Goal: Task Accomplishment & Management: Manage account settings

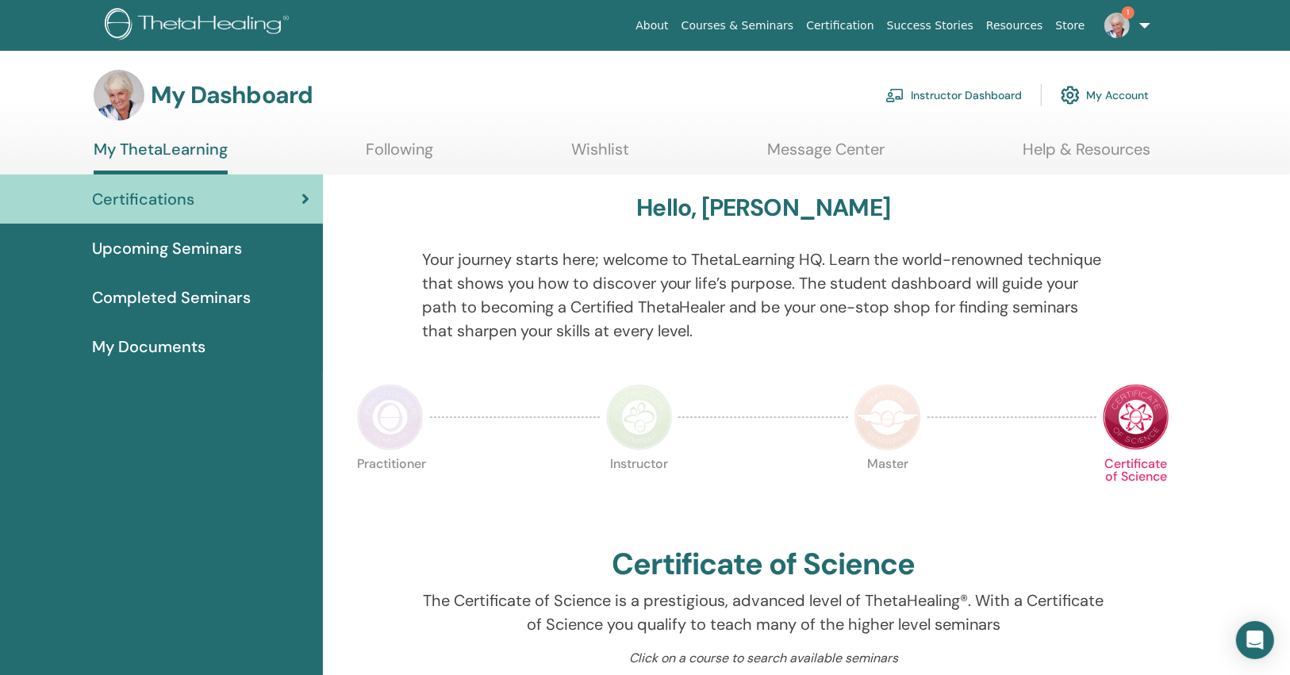
click at [1116, 39] on link "1" at bounding box center [1123, 25] width 65 height 51
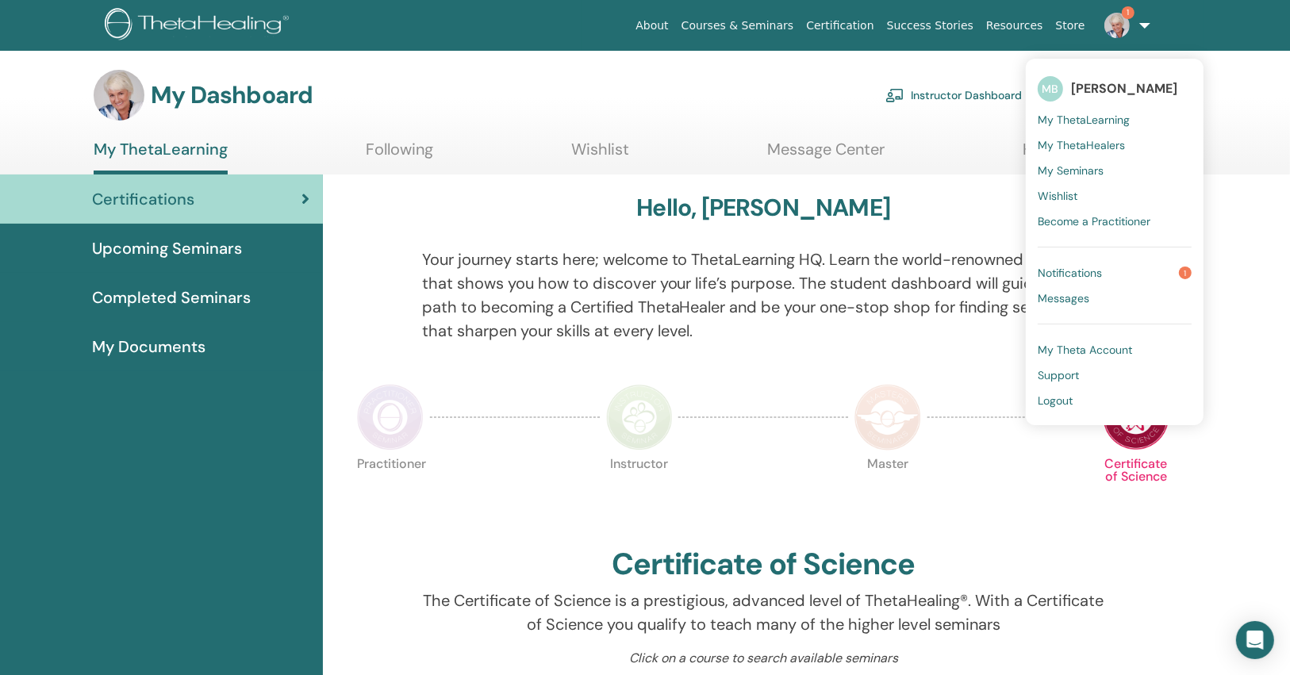
click at [1053, 268] on span "Notifications" at bounding box center [1070, 273] width 64 height 14
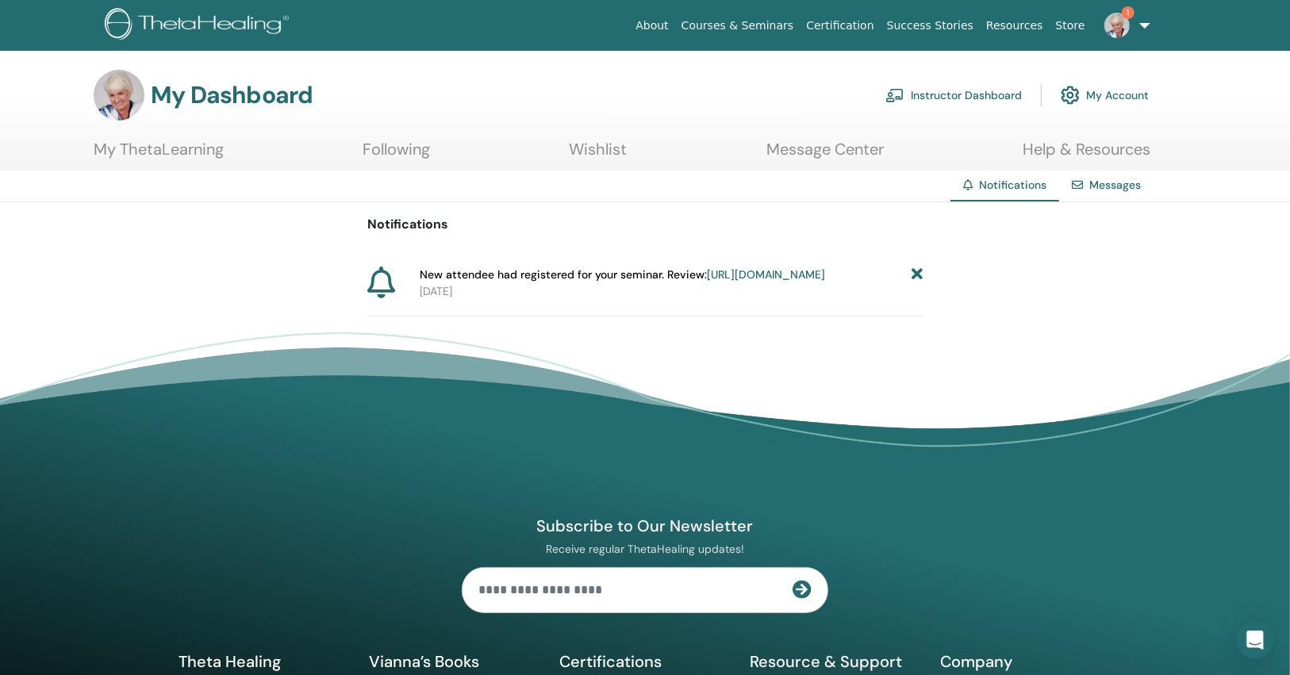
click at [707, 282] on link "https://member.thetahealing.com/instructor/seminar/373667/attendees" at bounding box center [766, 274] width 118 height 14
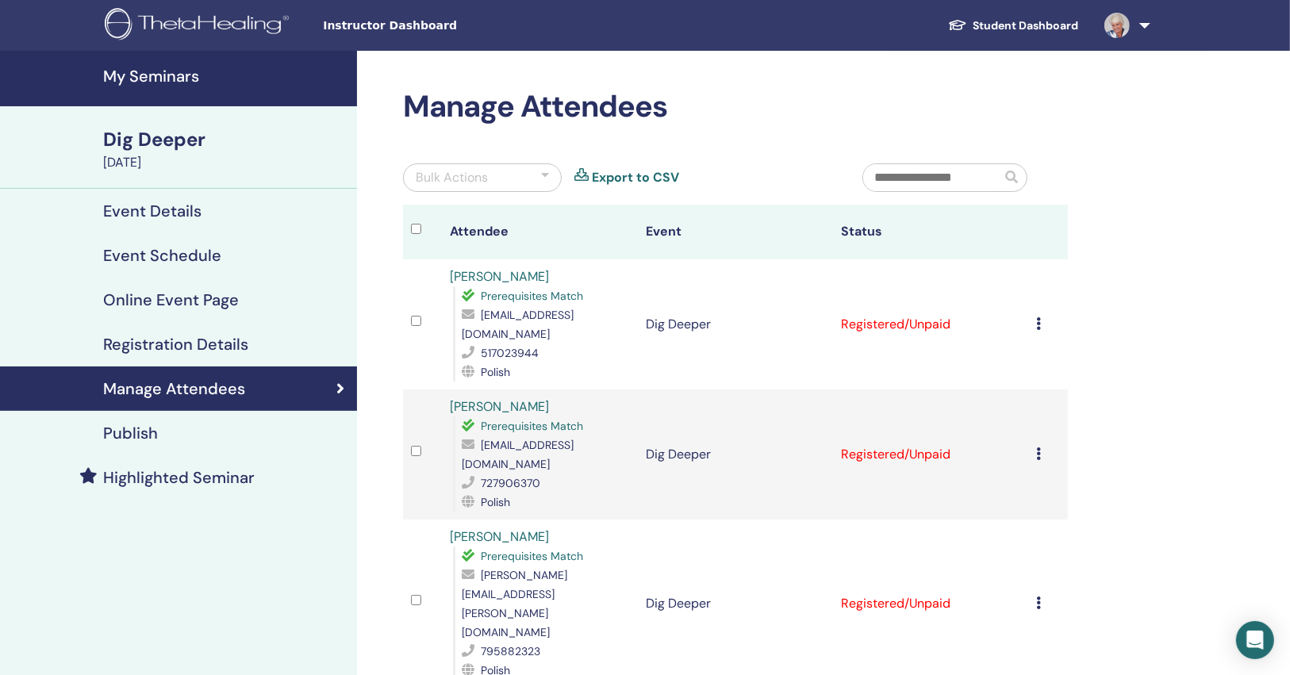
click at [171, 74] on h4 "My Seminars" at bounding box center [225, 76] width 244 height 19
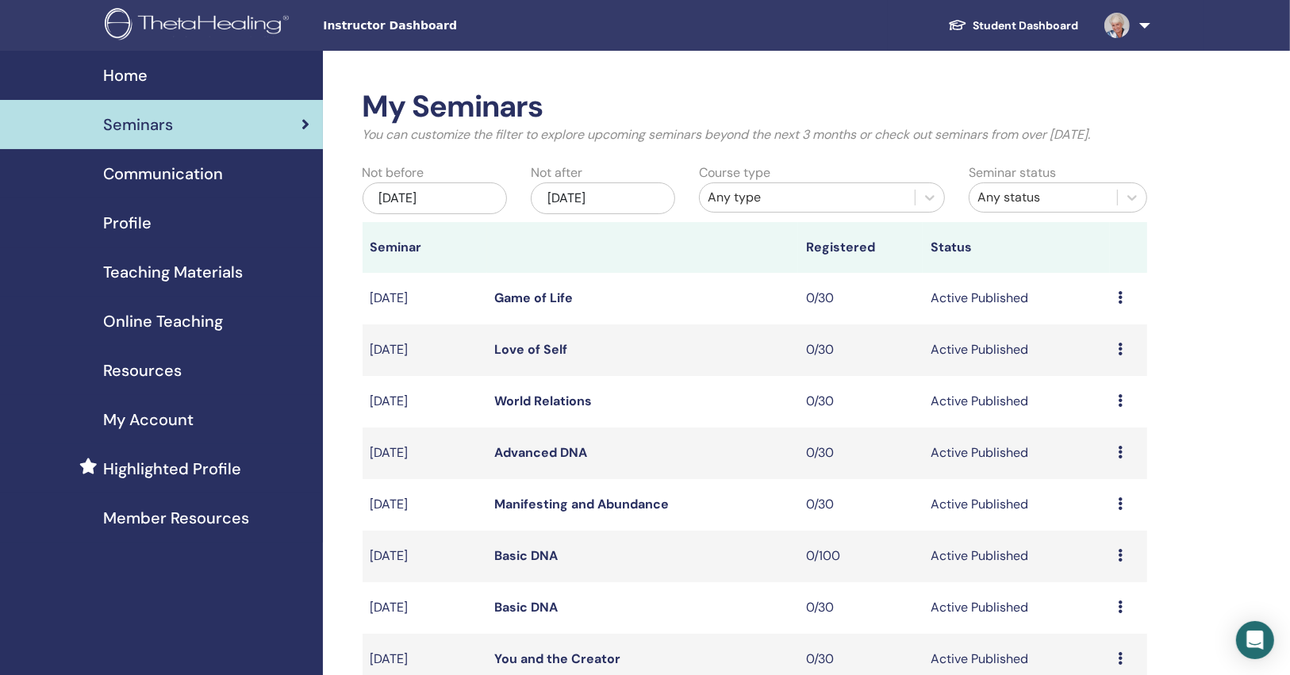
click at [730, 206] on div "Any type" at bounding box center [807, 197] width 199 height 19
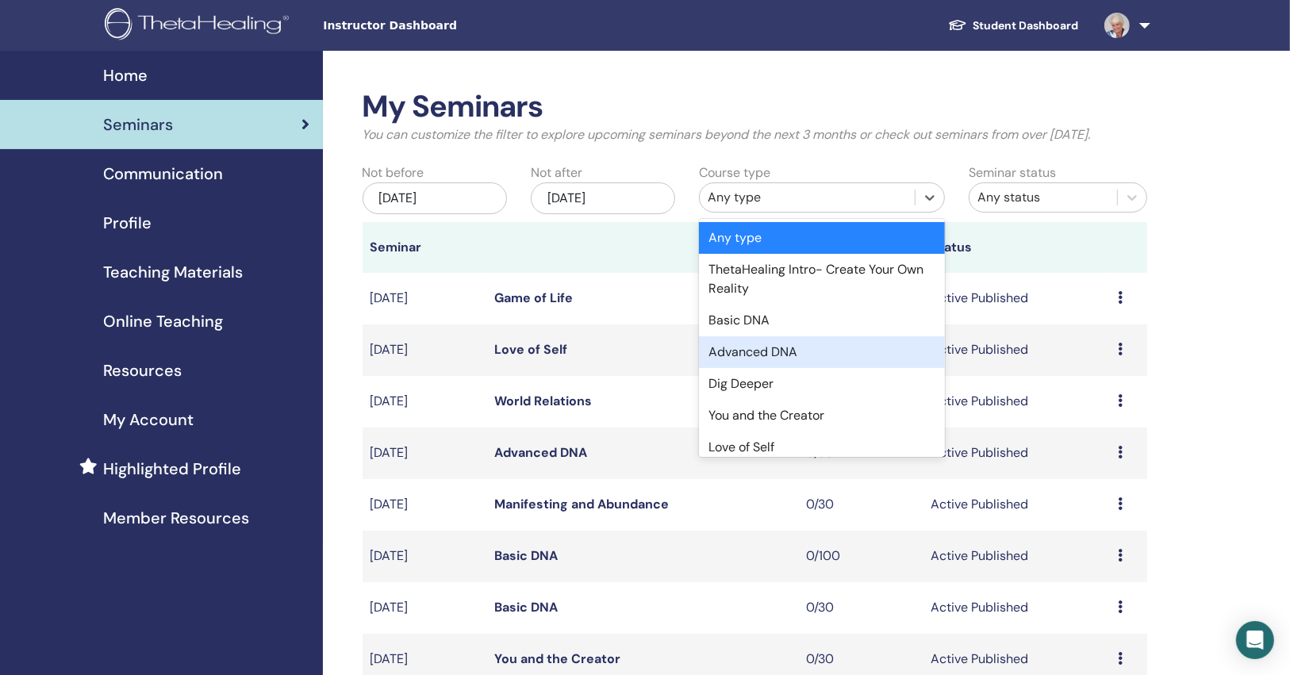
click at [741, 348] on div "Advanced DNA" at bounding box center [822, 352] width 246 height 32
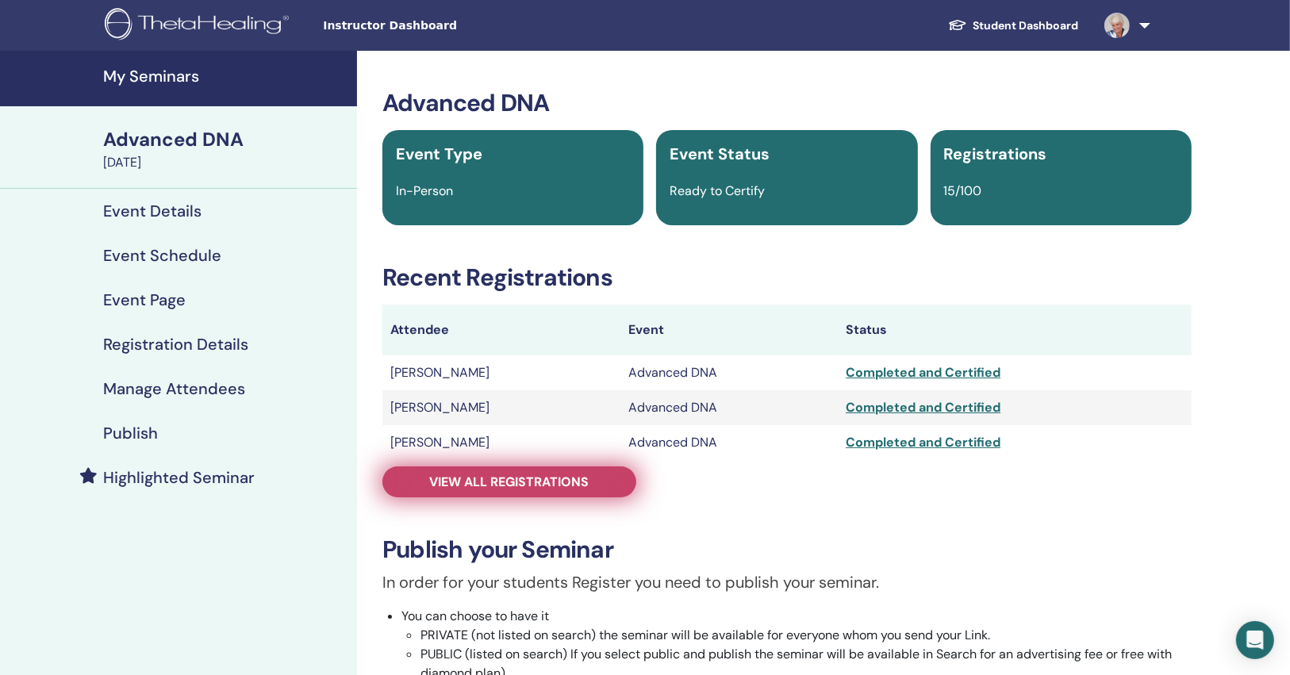
click at [504, 474] on span "View all registrations" at bounding box center [509, 482] width 159 height 17
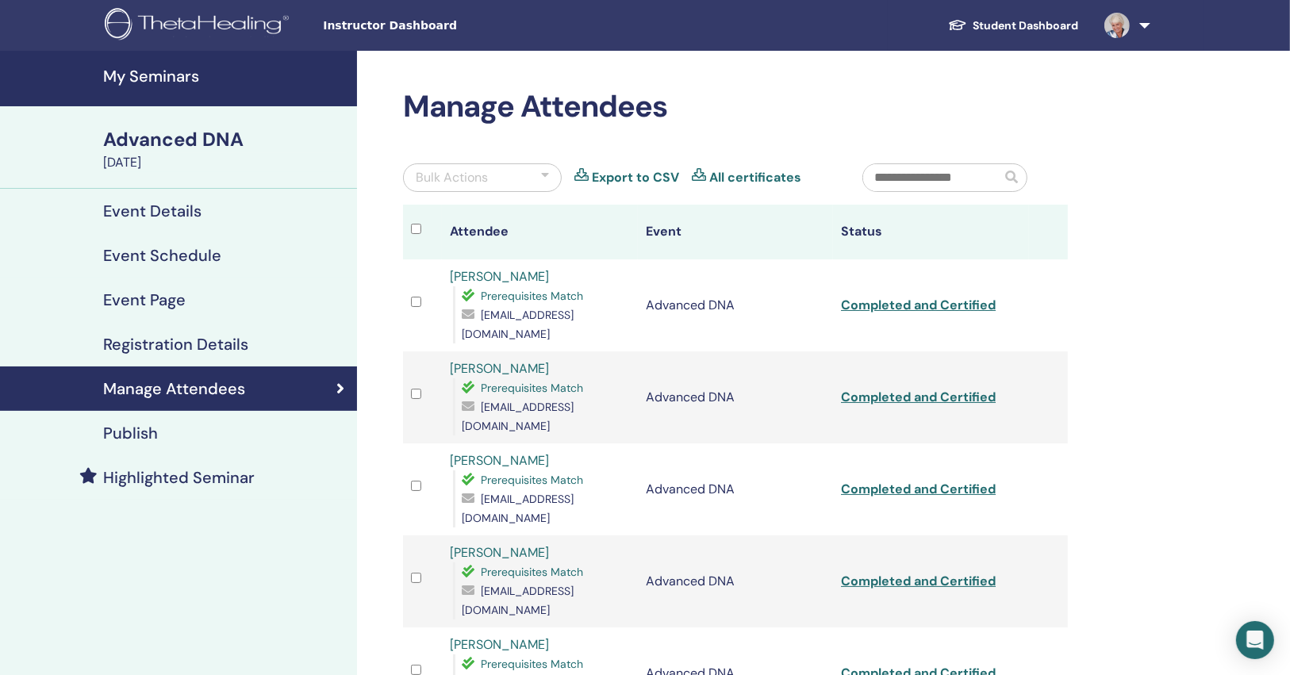
drag, startPoint x: 389, startPoint y: 347, endPoint x: 408, endPoint y: 347, distance: 18.3
click at [974, 301] on link "Completed and Certified" at bounding box center [918, 305] width 155 height 17
click at [912, 389] on link "Completed and Certified" at bounding box center [918, 397] width 155 height 17
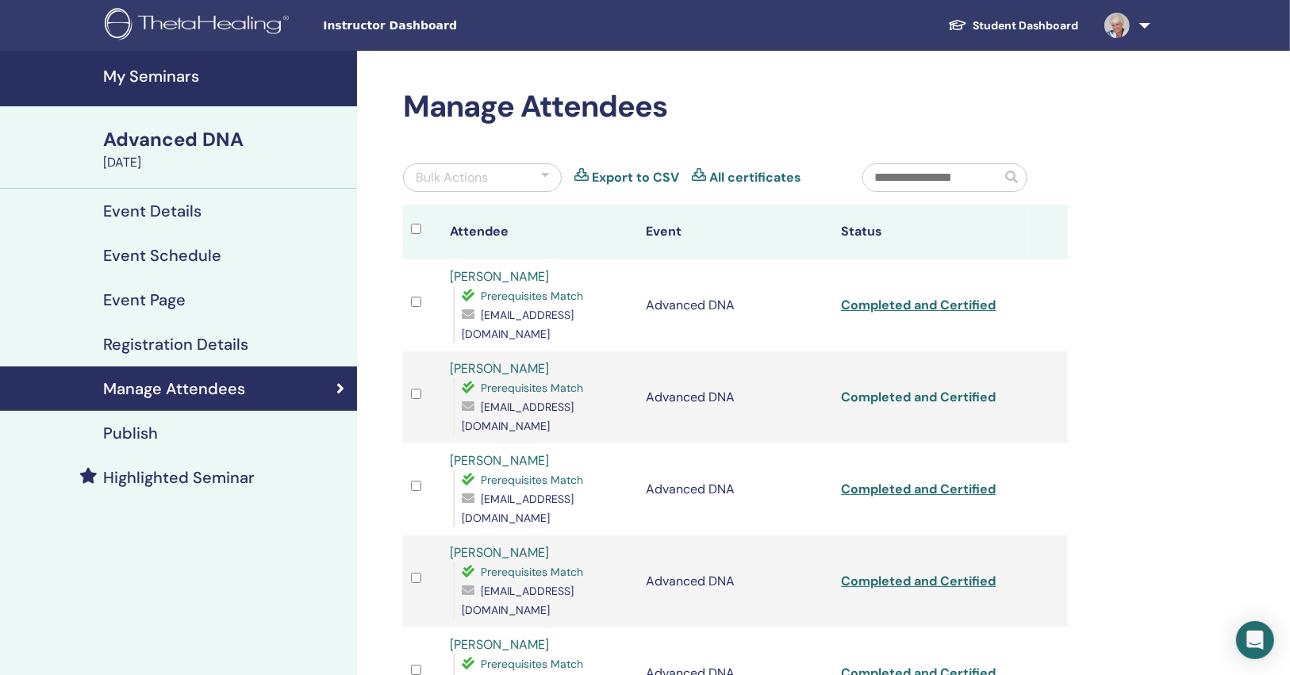
scroll to position [127, 0]
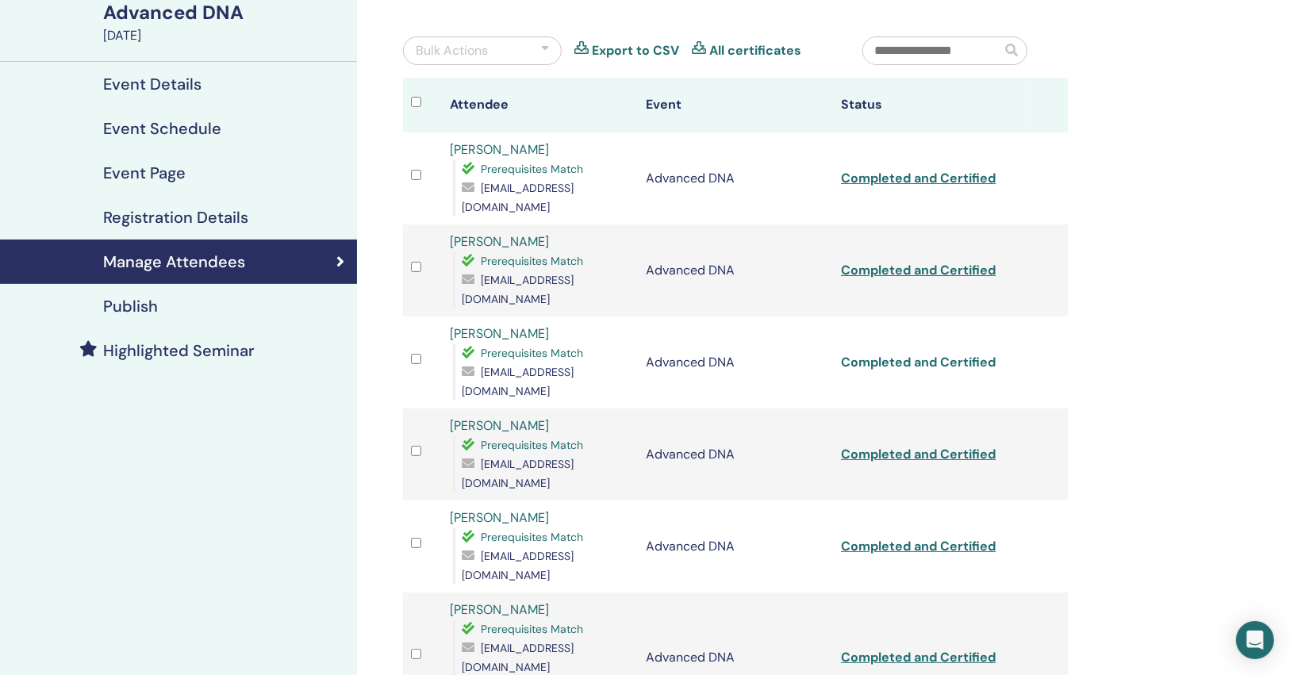
click at [887, 354] on link "Completed and Certified" at bounding box center [918, 362] width 155 height 17
drag, startPoint x: 1146, startPoint y: 392, endPoint x: 1081, endPoint y: 371, distance: 68.2
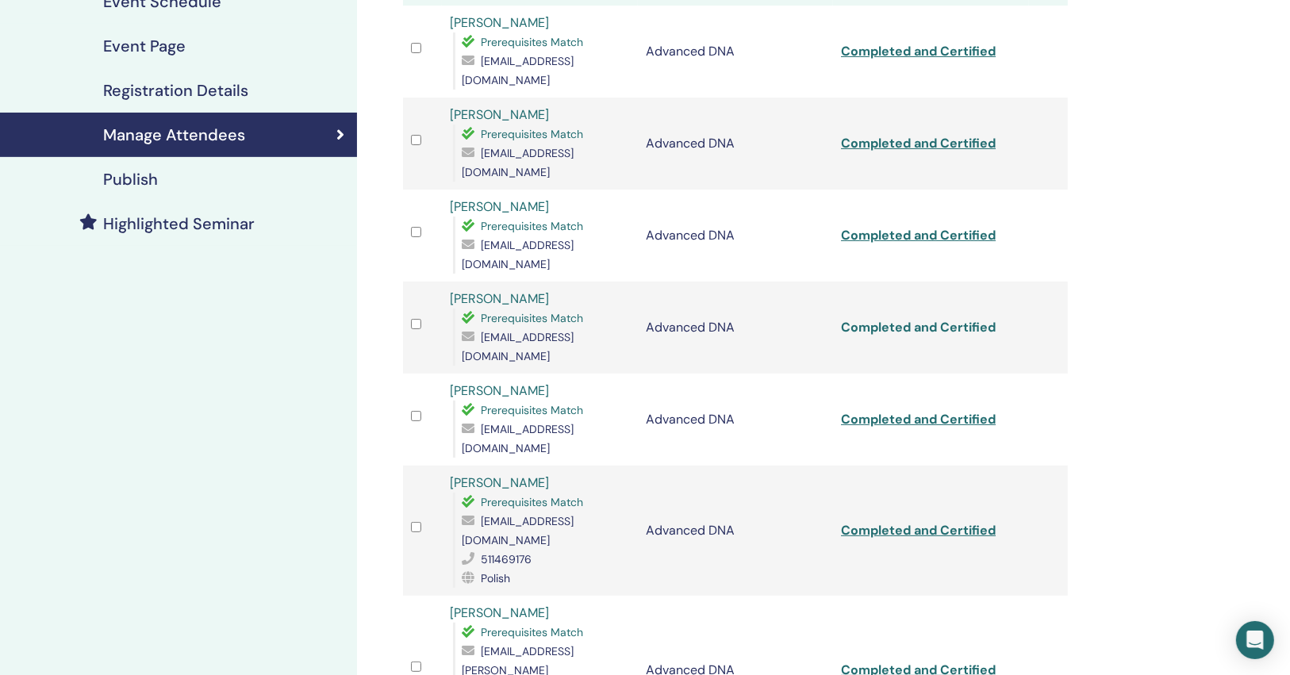
click at [895, 319] on link "Completed and Certified" at bounding box center [918, 327] width 155 height 17
click at [884, 411] on link "Completed and Certified" at bounding box center [918, 419] width 155 height 17
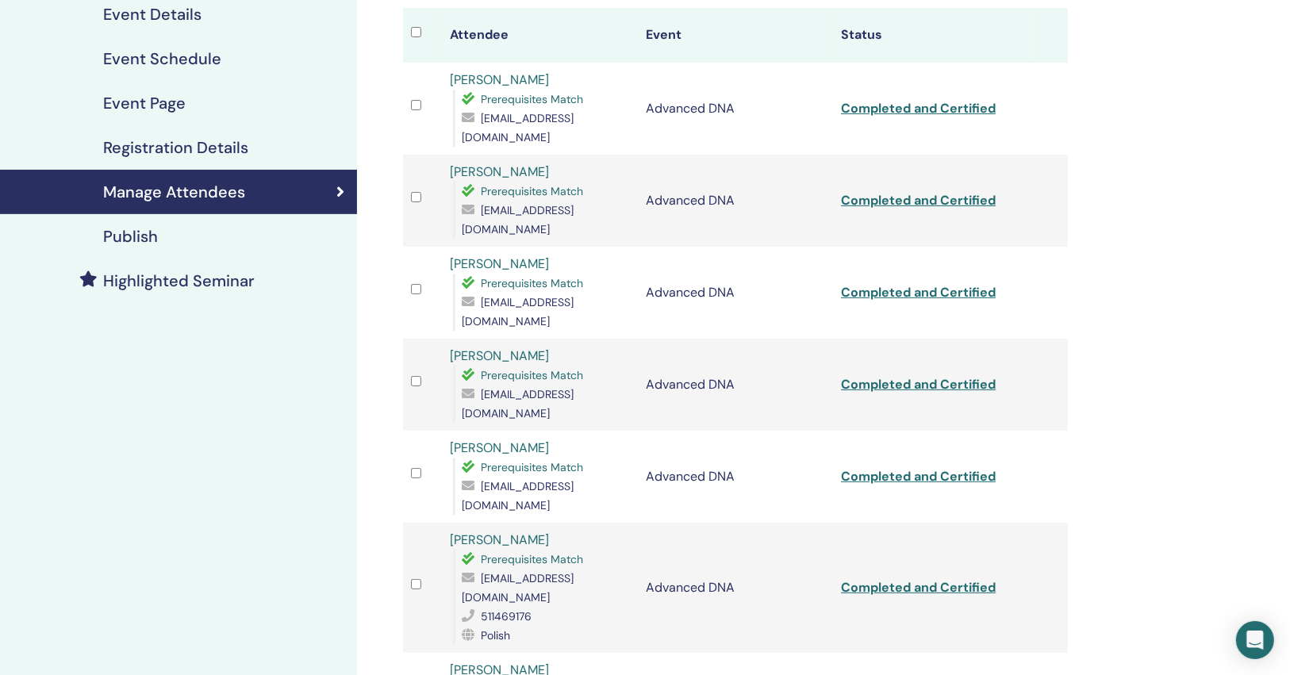
scroll to position [127, 0]
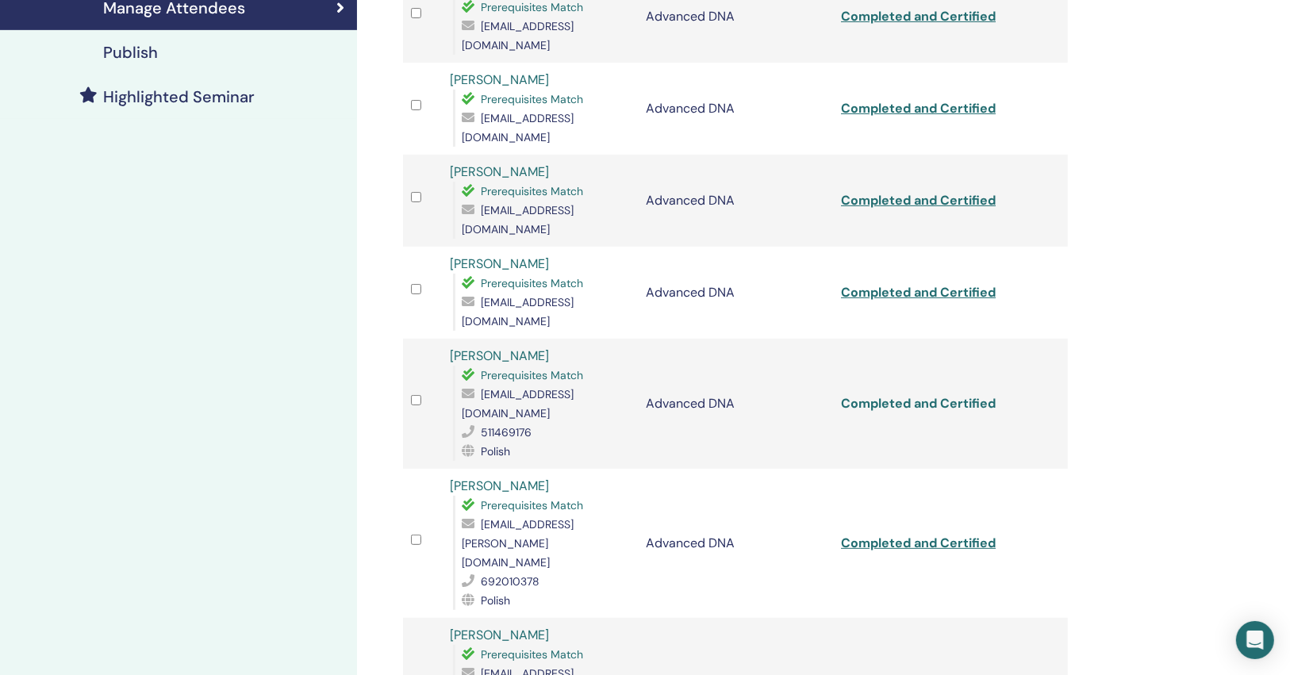
click at [958, 395] on link "Completed and Certified" at bounding box center [918, 403] width 155 height 17
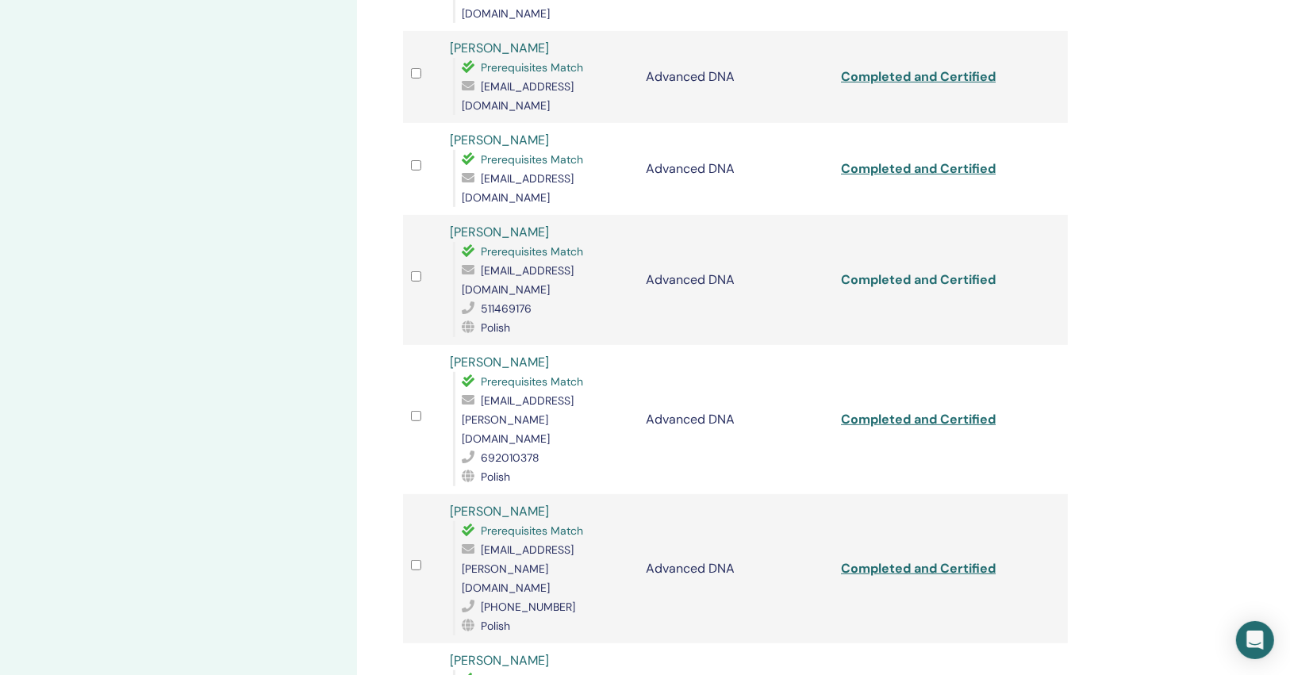
scroll to position [508, 0]
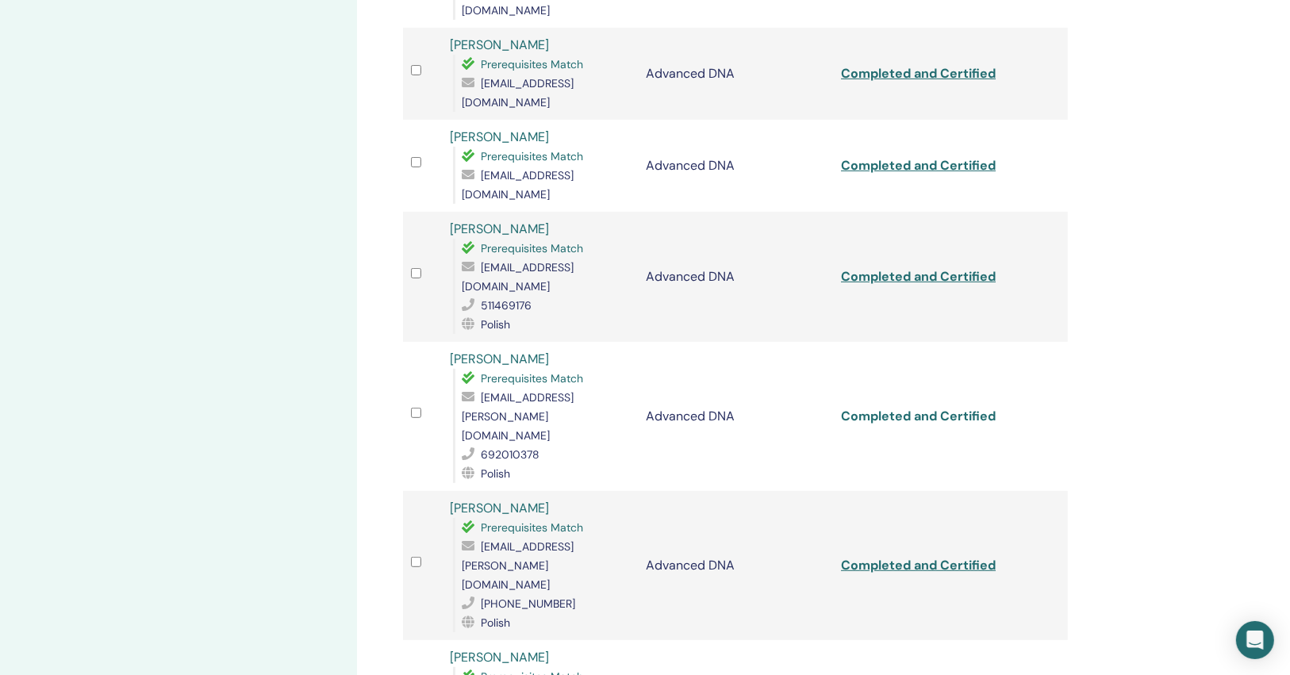
click at [957, 408] on link "Completed and Certified" at bounding box center [918, 416] width 155 height 17
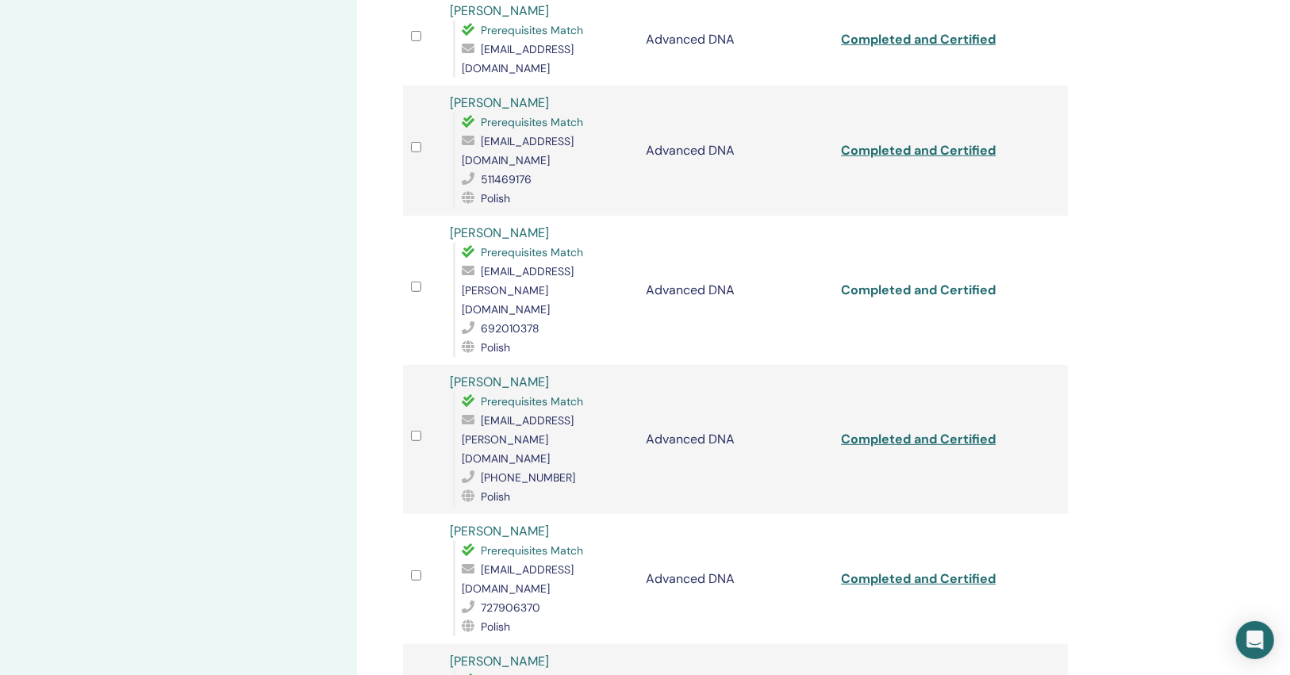
scroll to position [635, 0]
click at [953, 430] on link "Completed and Certified" at bounding box center [918, 438] width 155 height 17
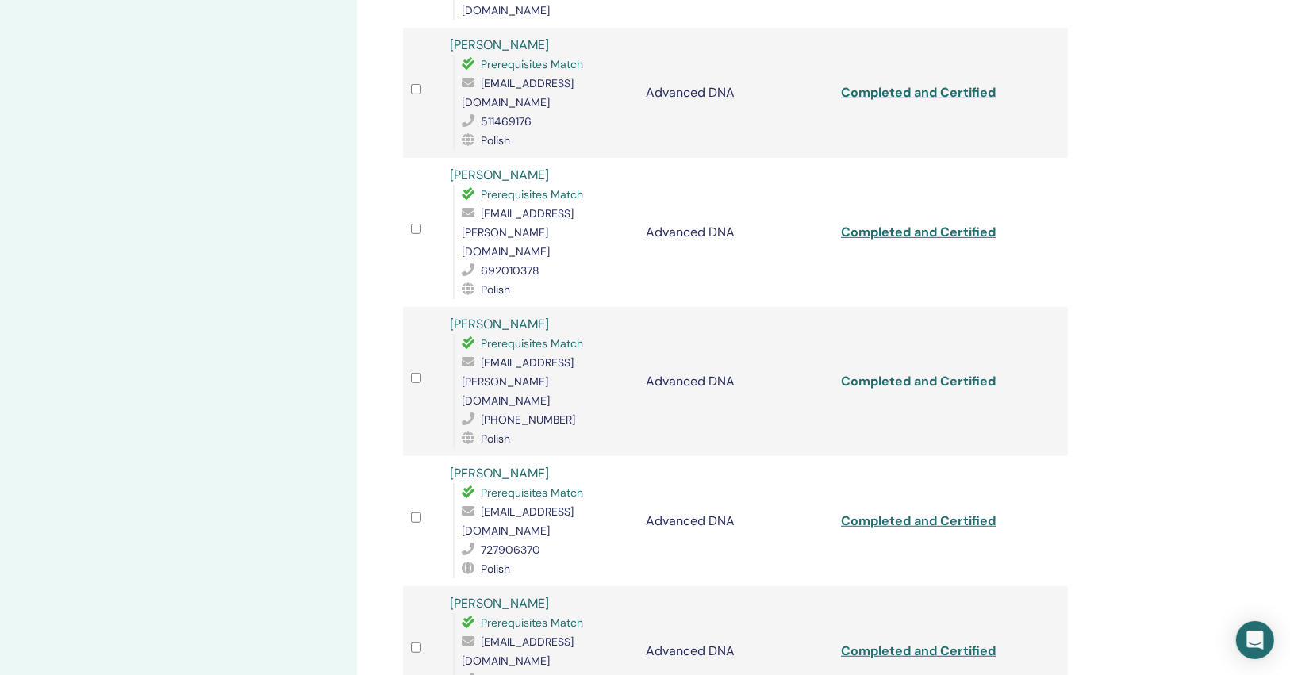
scroll to position [761, 0]
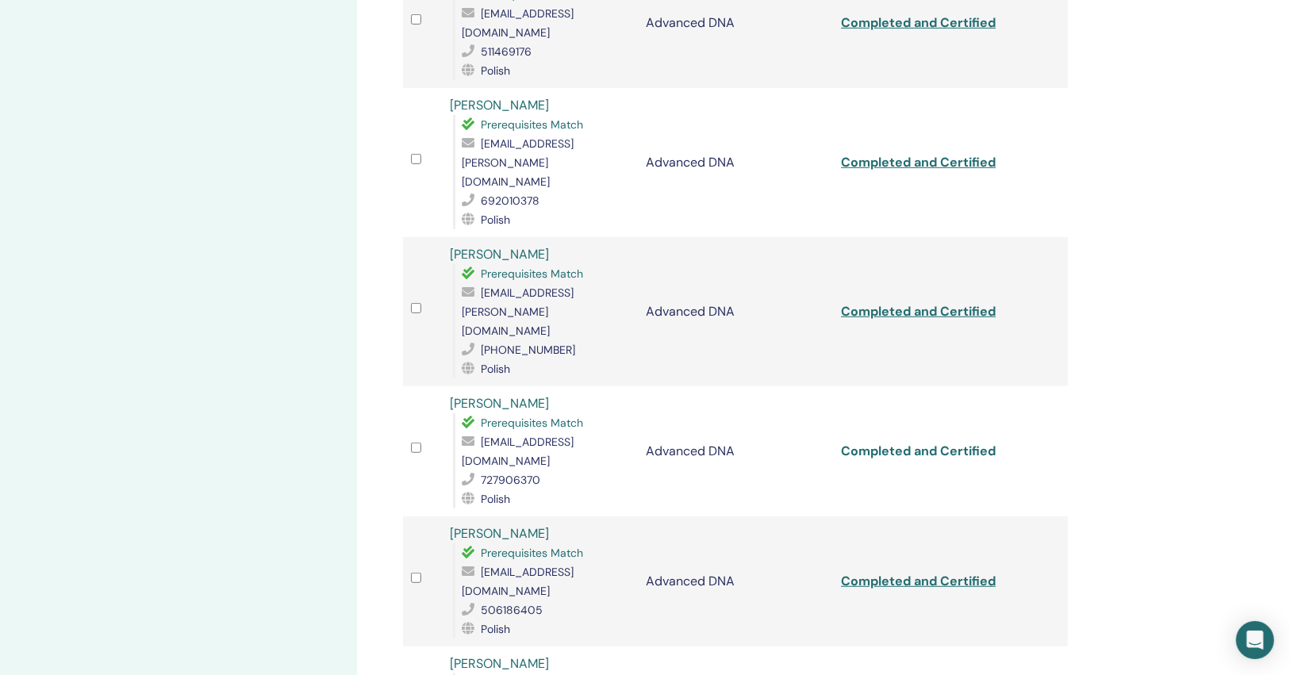
click at [947, 443] on link "Completed and Certified" at bounding box center [918, 451] width 155 height 17
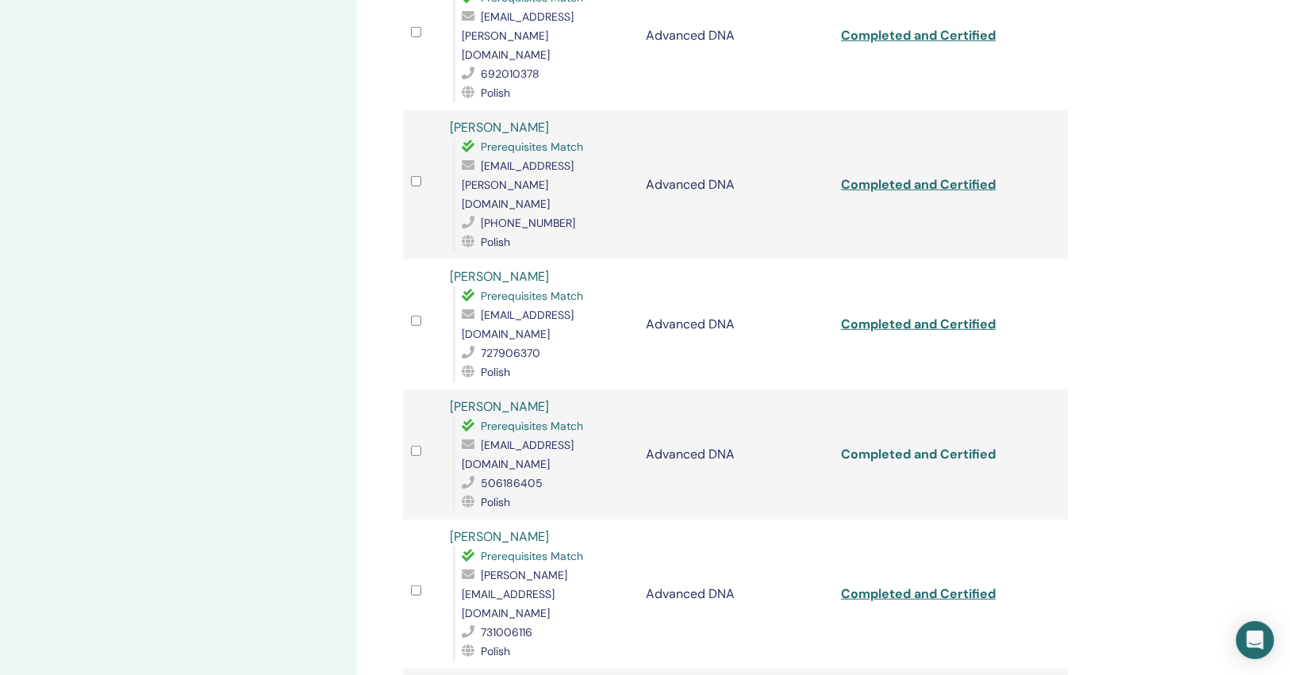
click at [945, 446] on link "Completed and Certified" at bounding box center [918, 454] width 155 height 17
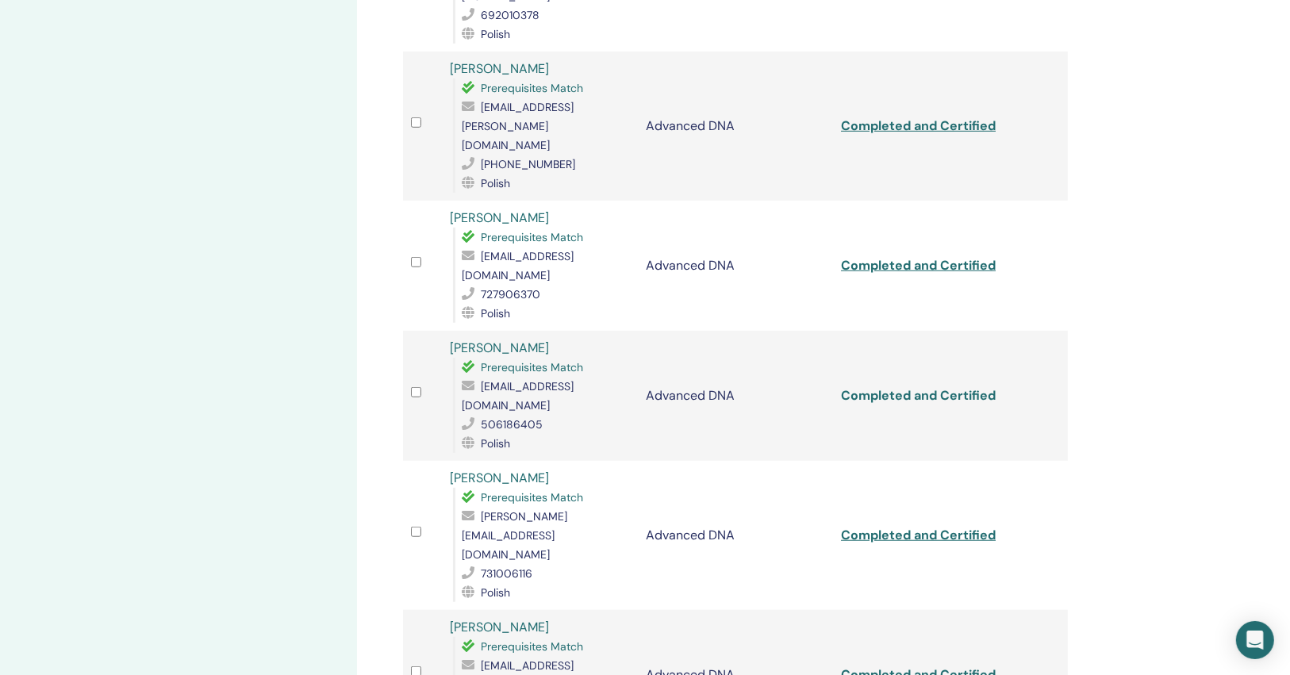
scroll to position [1015, 0]
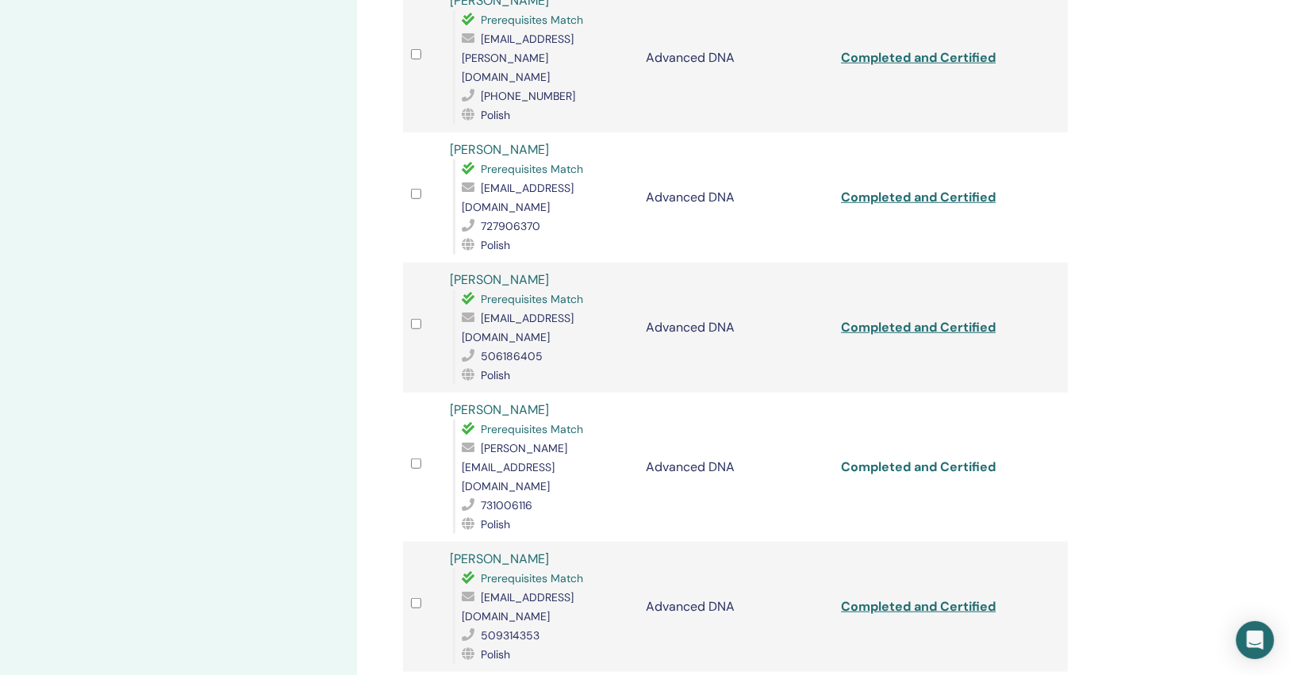
click at [945, 458] on link "Completed and Certified" at bounding box center [918, 466] width 155 height 17
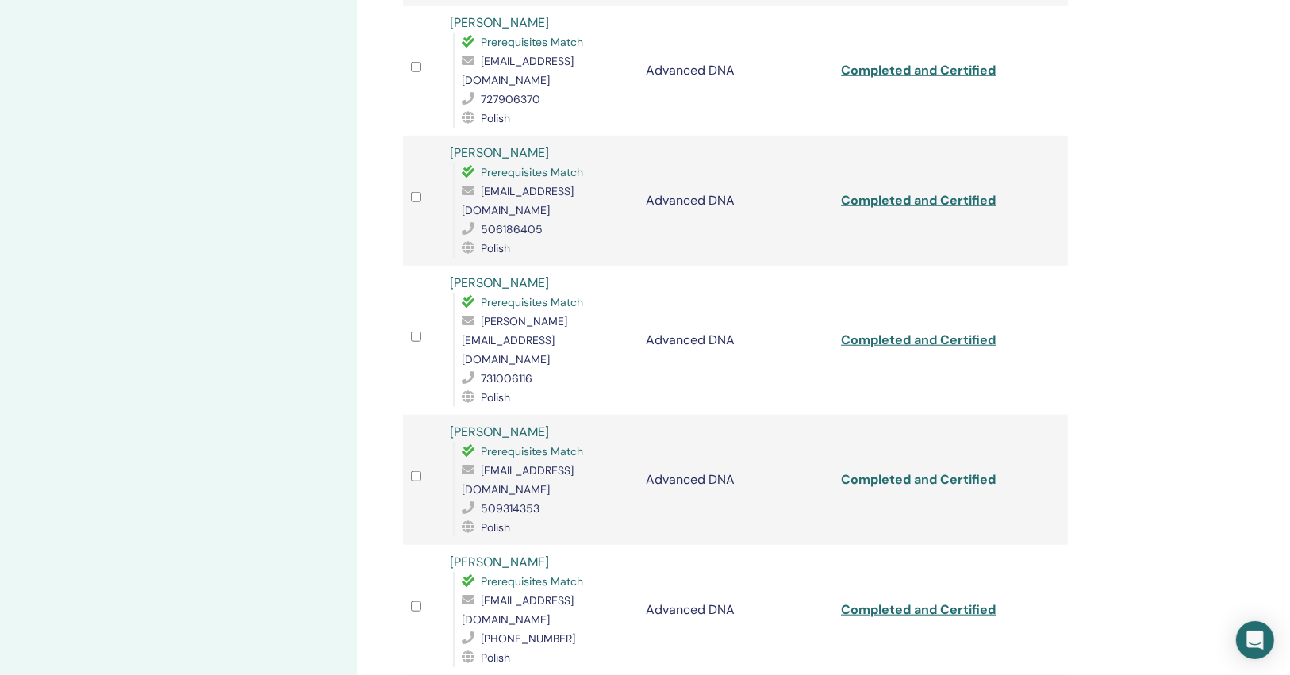
click at [957, 471] on link "Completed and Certified" at bounding box center [918, 479] width 155 height 17
click at [927, 601] on link "Completed and Certified" at bounding box center [918, 609] width 155 height 17
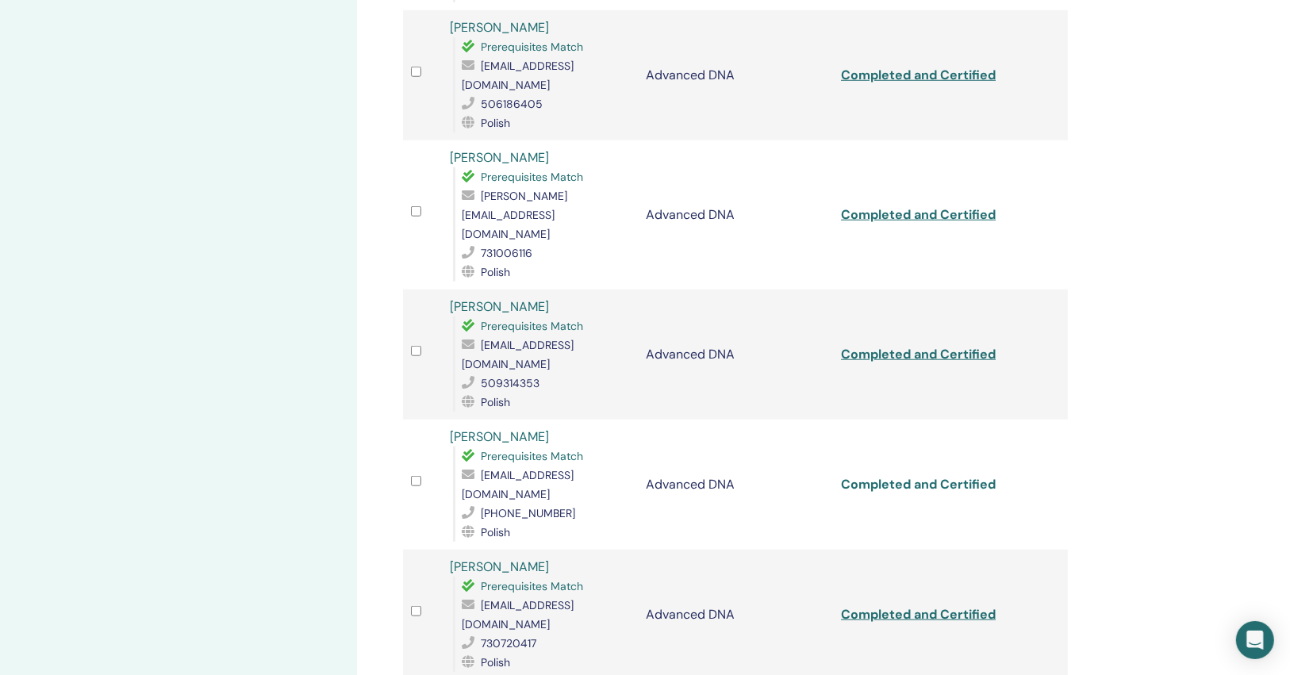
scroll to position [1269, 0]
click at [930, 604] on link "Completed and Certified" at bounding box center [918, 612] width 155 height 17
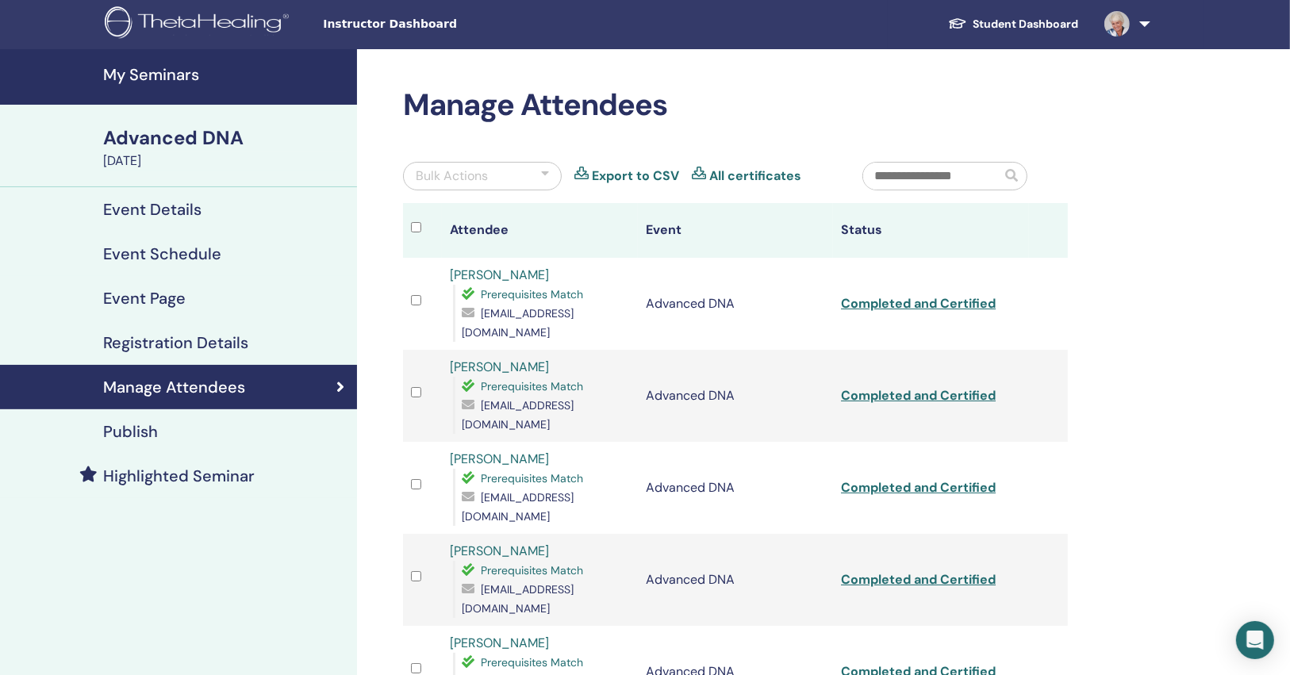
scroll to position [0, 0]
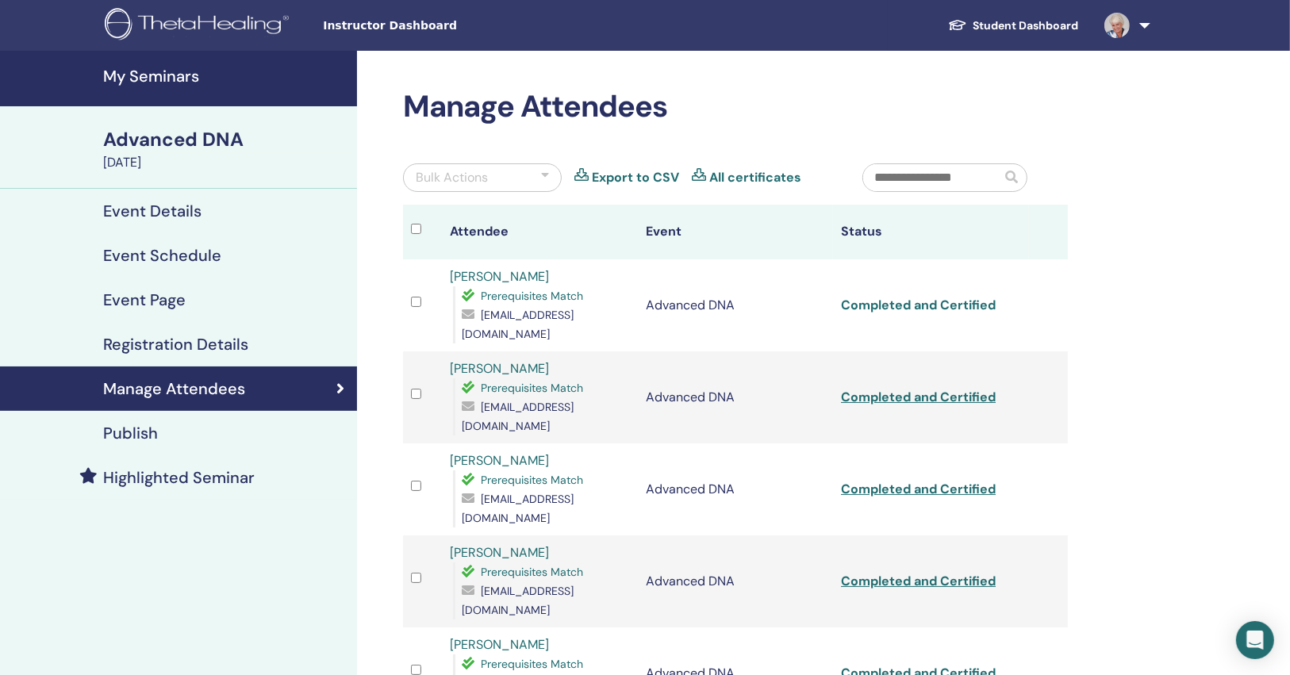
click at [927, 305] on link "Completed and Certified" at bounding box center [918, 305] width 155 height 17
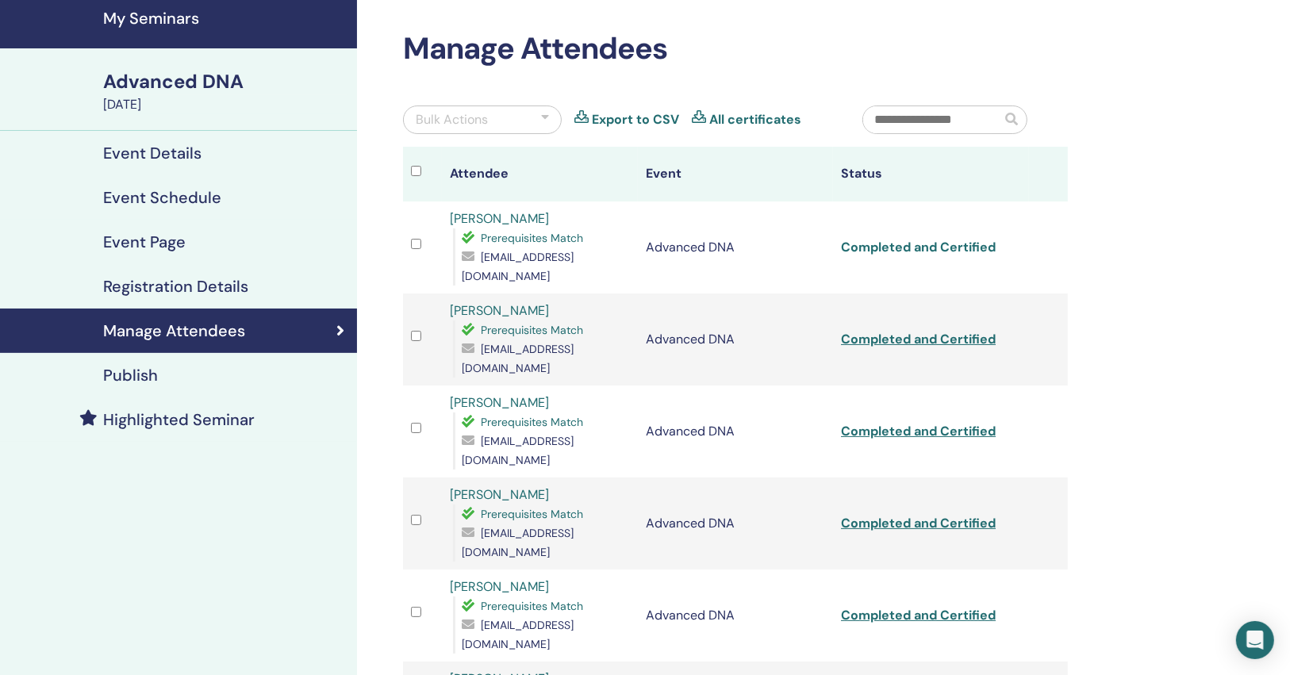
scroll to position [127, 0]
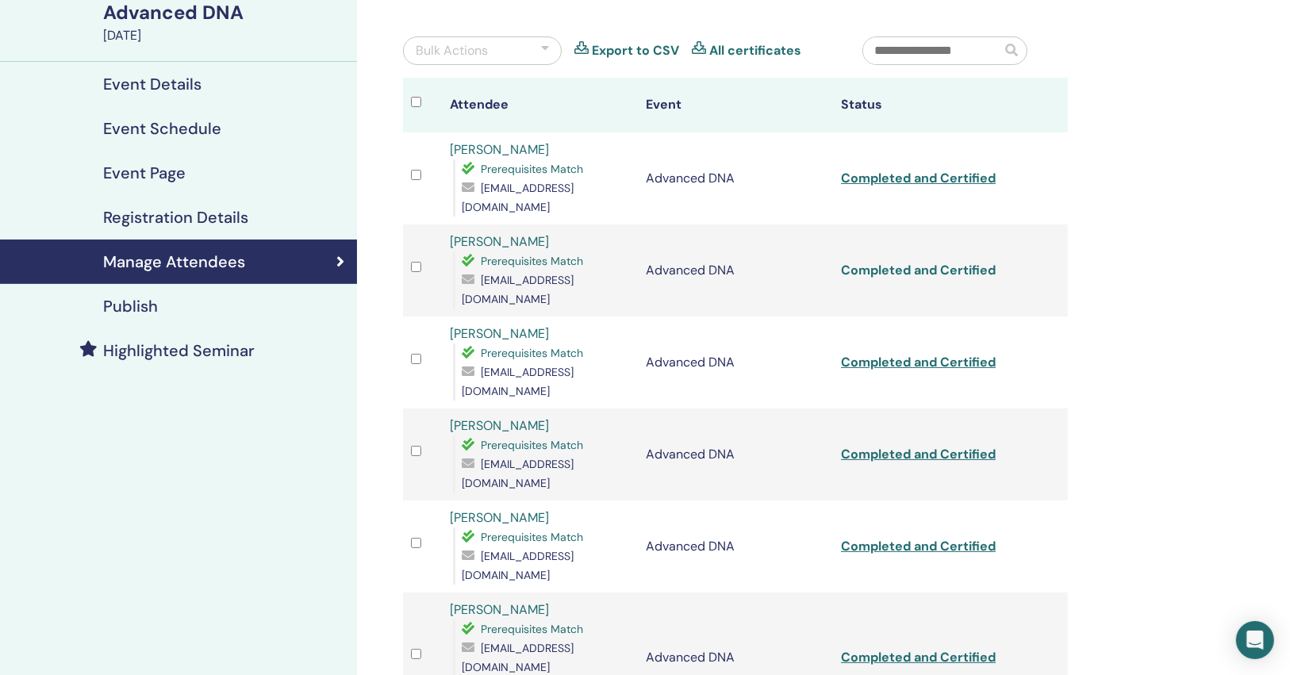
click at [945, 263] on link "Completed and Certified" at bounding box center [918, 270] width 155 height 17
click at [945, 354] on link "Completed and Certified" at bounding box center [918, 362] width 155 height 17
click at [938, 446] on link "Completed and Certified" at bounding box center [918, 454] width 155 height 17
click at [926, 538] on link "Completed and Certified" at bounding box center [918, 546] width 155 height 17
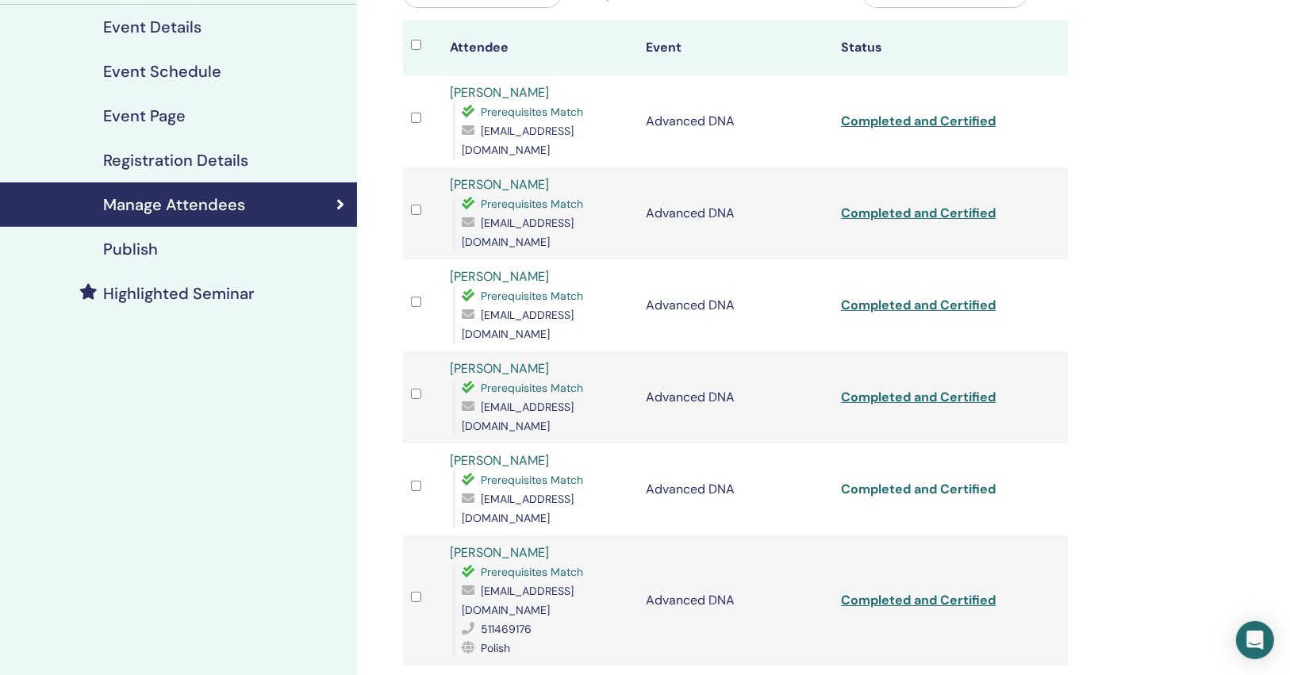
scroll to position [254, 0]
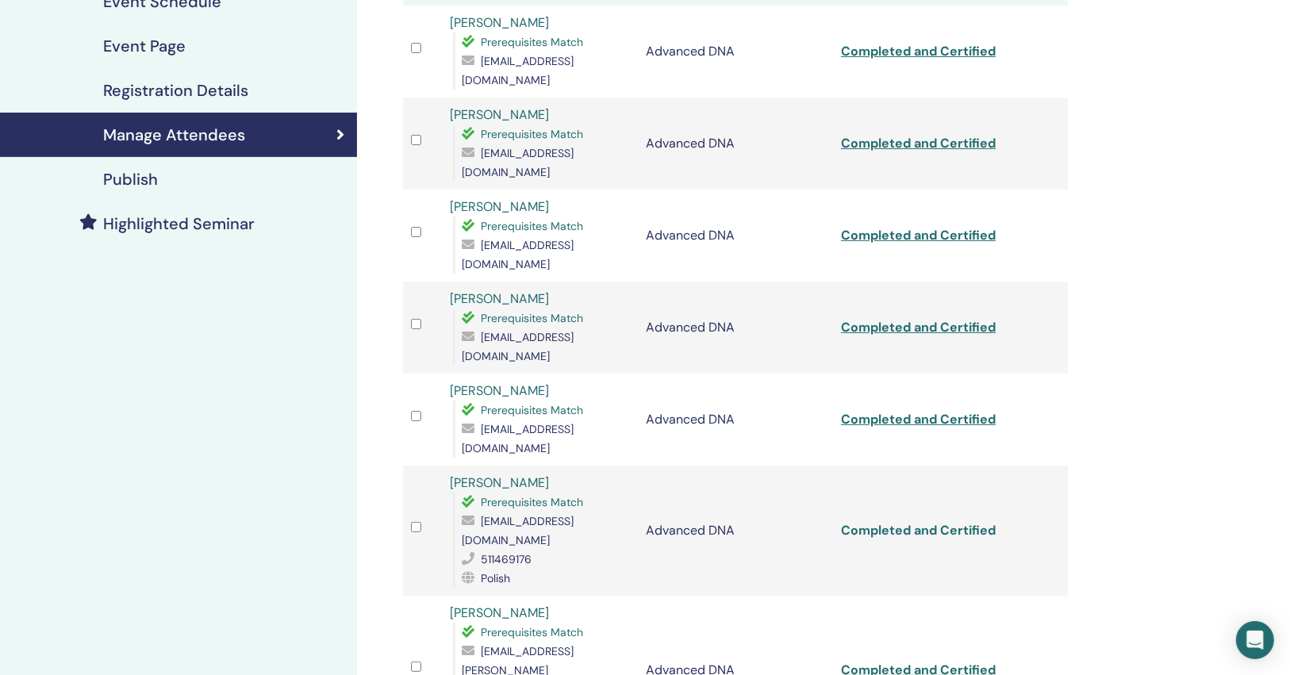
click at [928, 522] on link "Completed and Certified" at bounding box center [918, 530] width 155 height 17
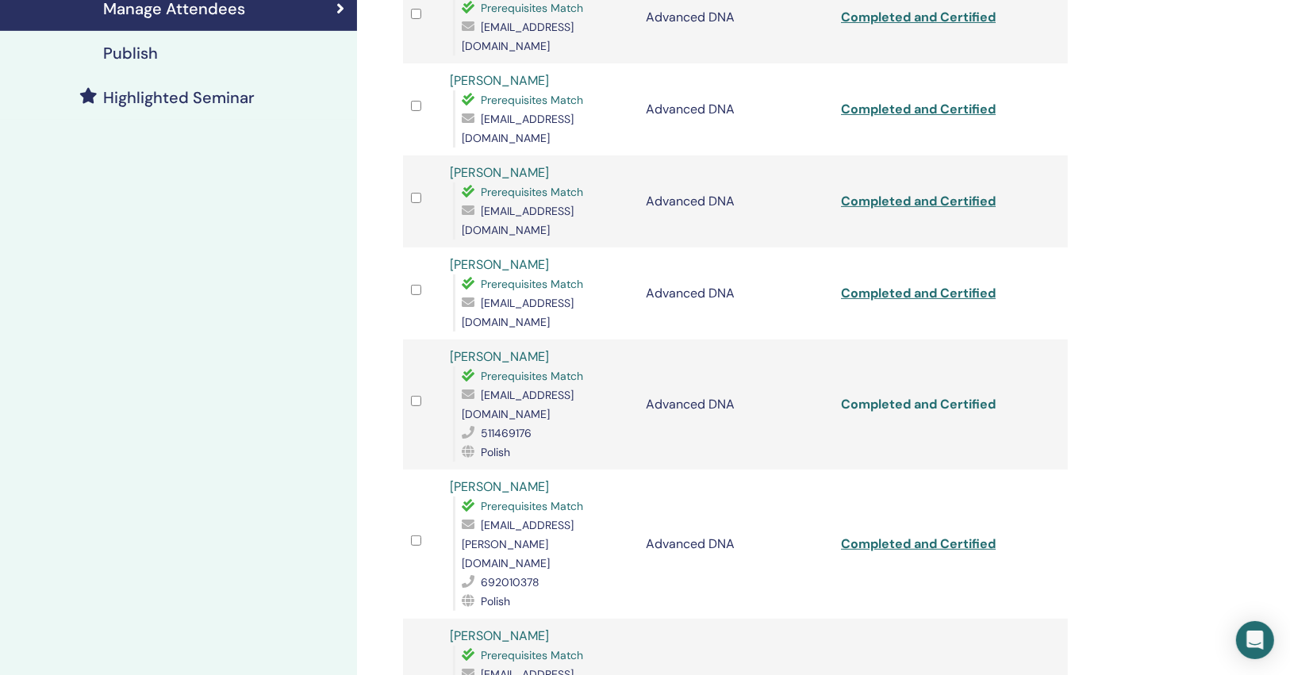
scroll to position [381, 0]
click at [922, 535] on link "Completed and Certified" at bounding box center [918, 543] width 155 height 17
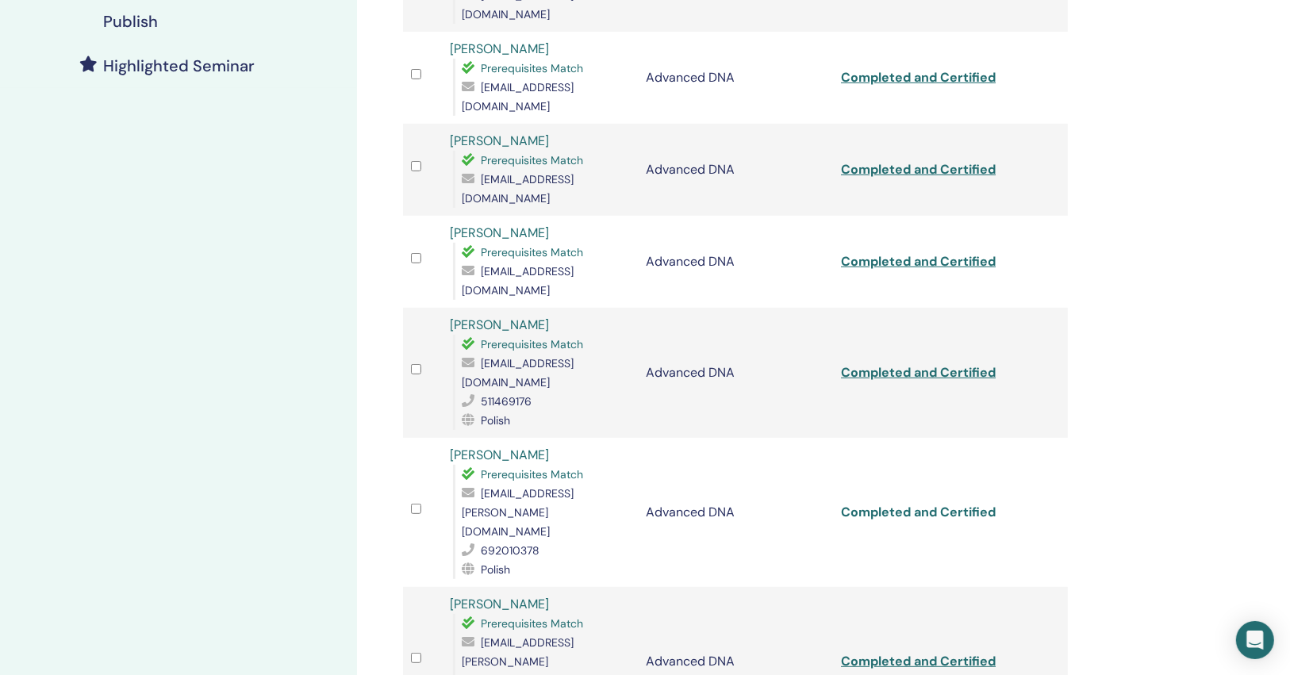
scroll to position [508, 0]
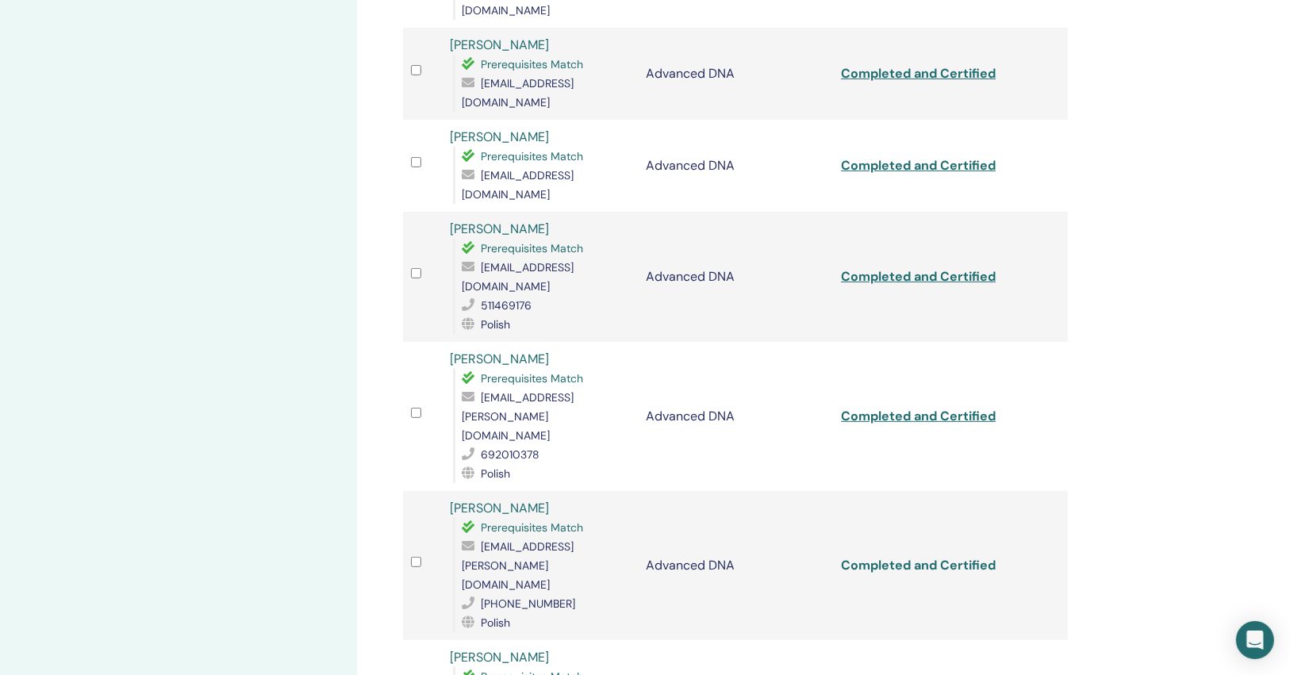
click at [922, 557] on link "Completed and Certified" at bounding box center [918, 565] width 155 height 17
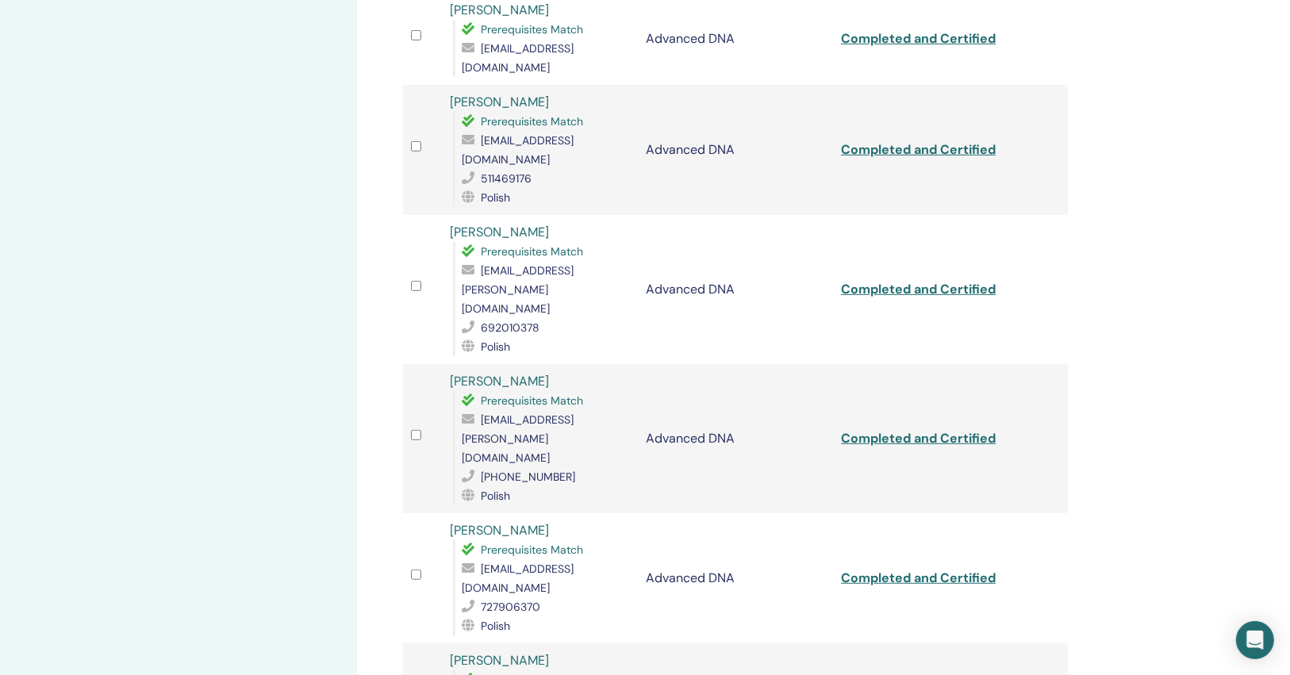
click at [923, 513] on td "Completed and Certified" at bounding box center [930, 578] width 195 height 130
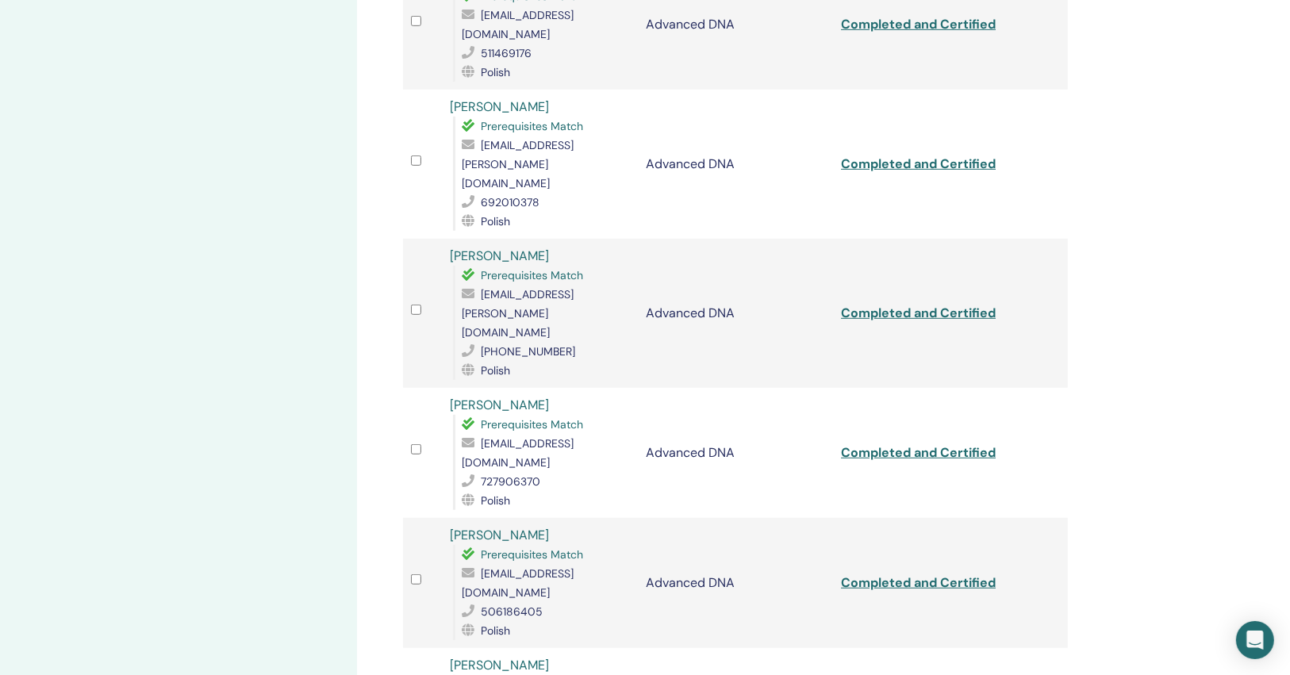
scroll to position [761, 0]
click at [947, 443] on link "Completed and Certified" at bounding box center [918, 451] width 155 height 17
click at [942, 573] on link "Completed and Certified" at bounding box center [918, 581] width 155 height 17
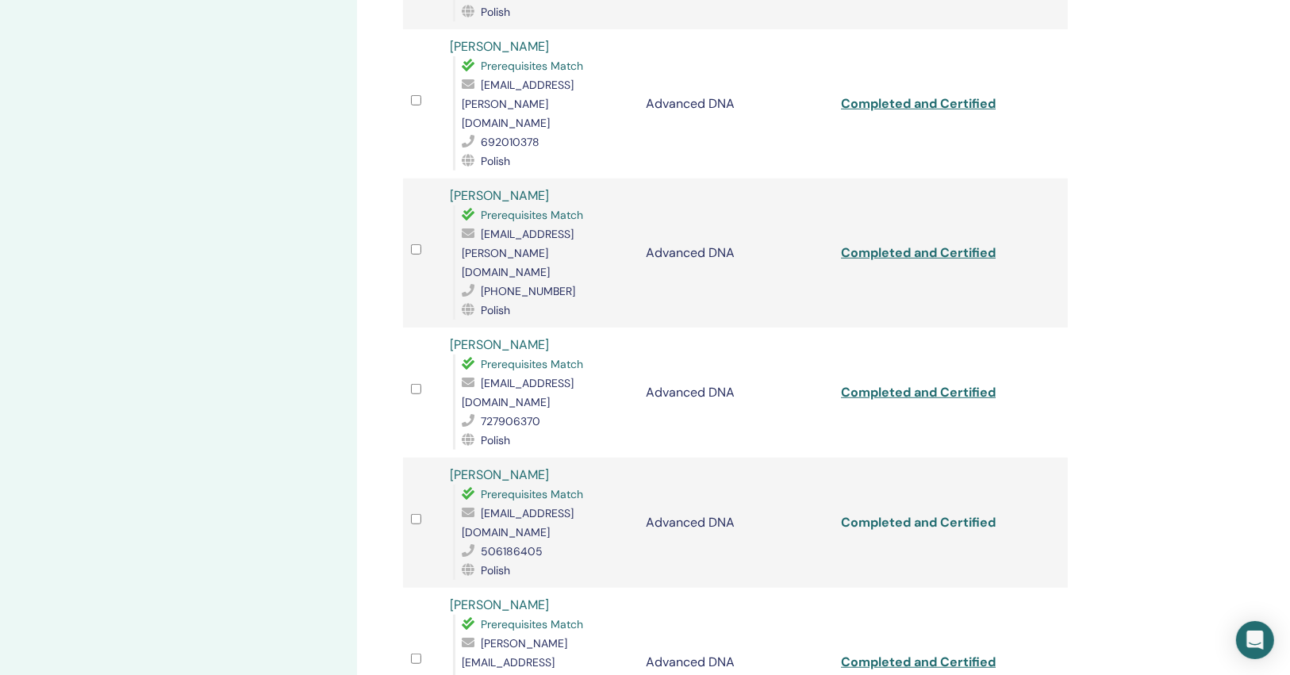
scroll to position [888, 0]
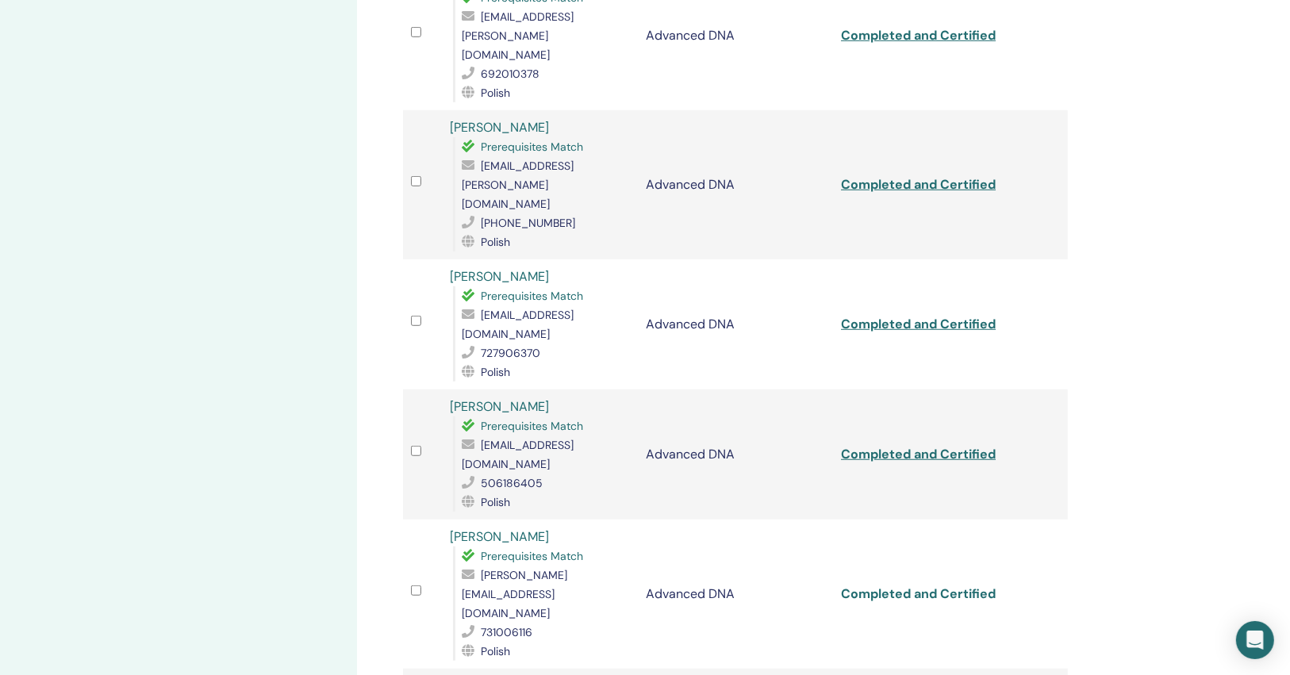
click at [942, 585] on link "Completed and Certified" at bounding box center [918, 593] width 155 height 17
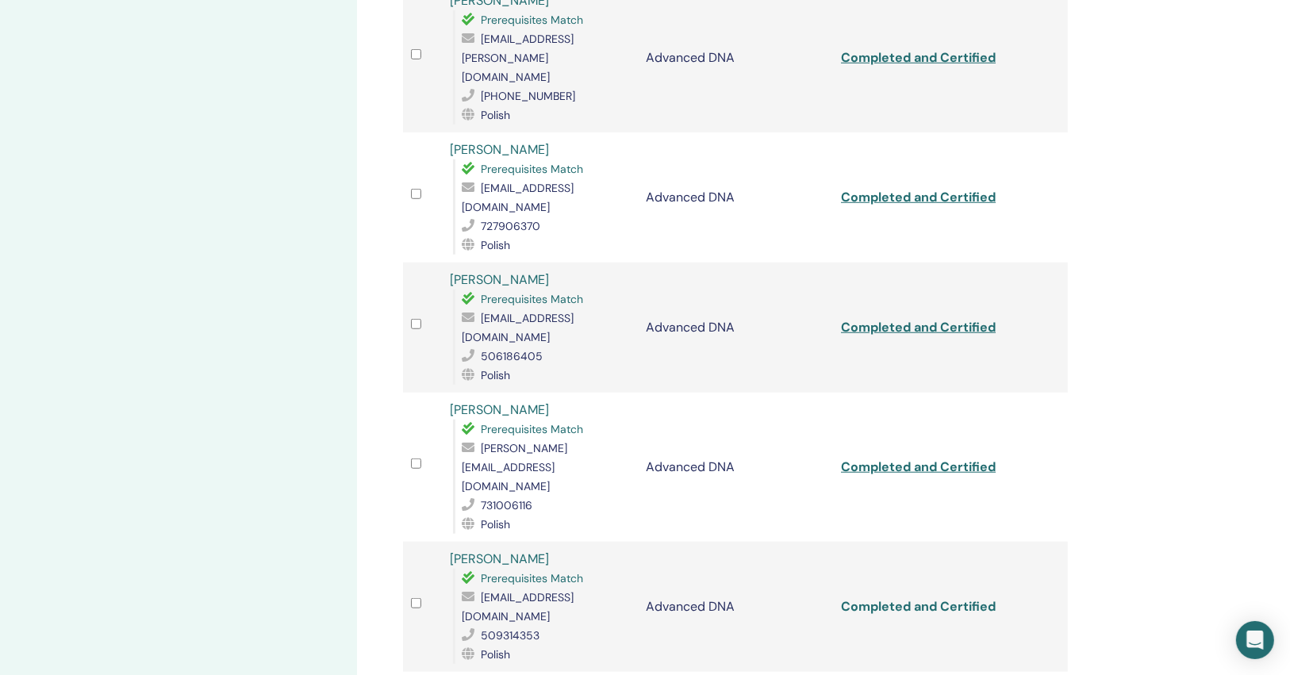
click at [942, 598] on link "Completed and Certified" at bounding box center [918, 606] width 155 height 17
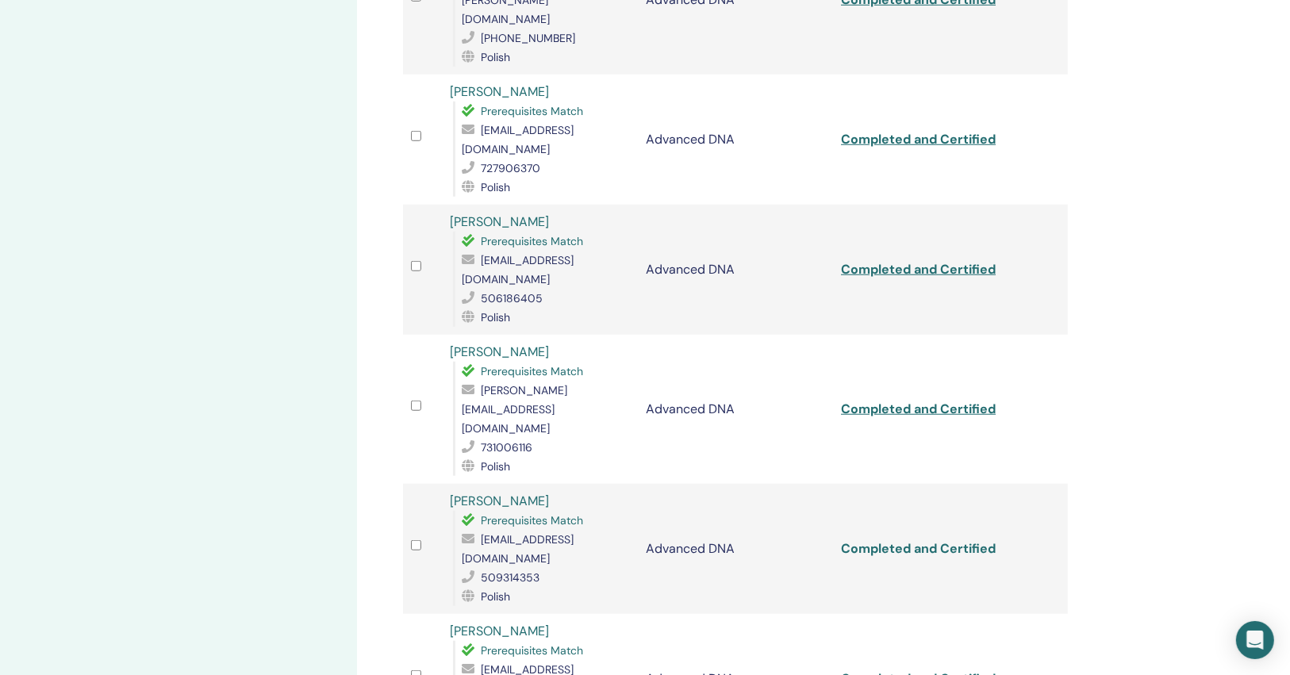
scroll to position [1142, 0]
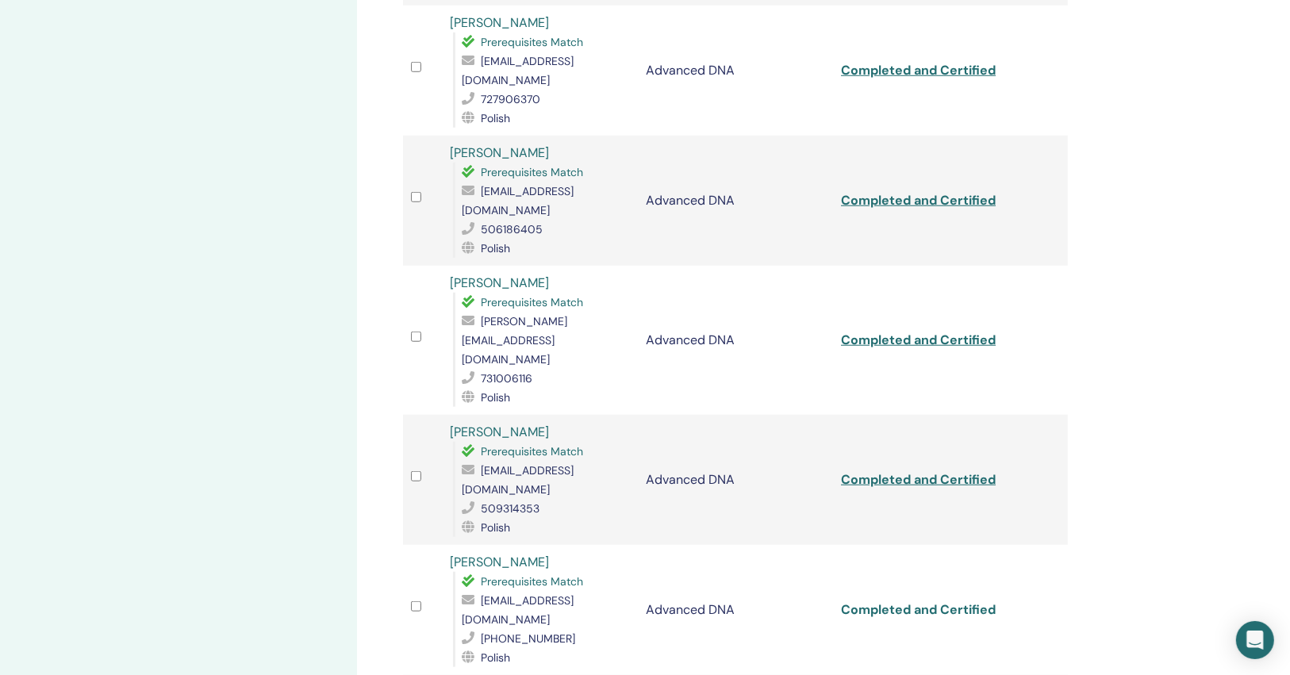
click at [942, 601] on link "Completed and Certified" at bounding box center [918, 609] width 155 height 17
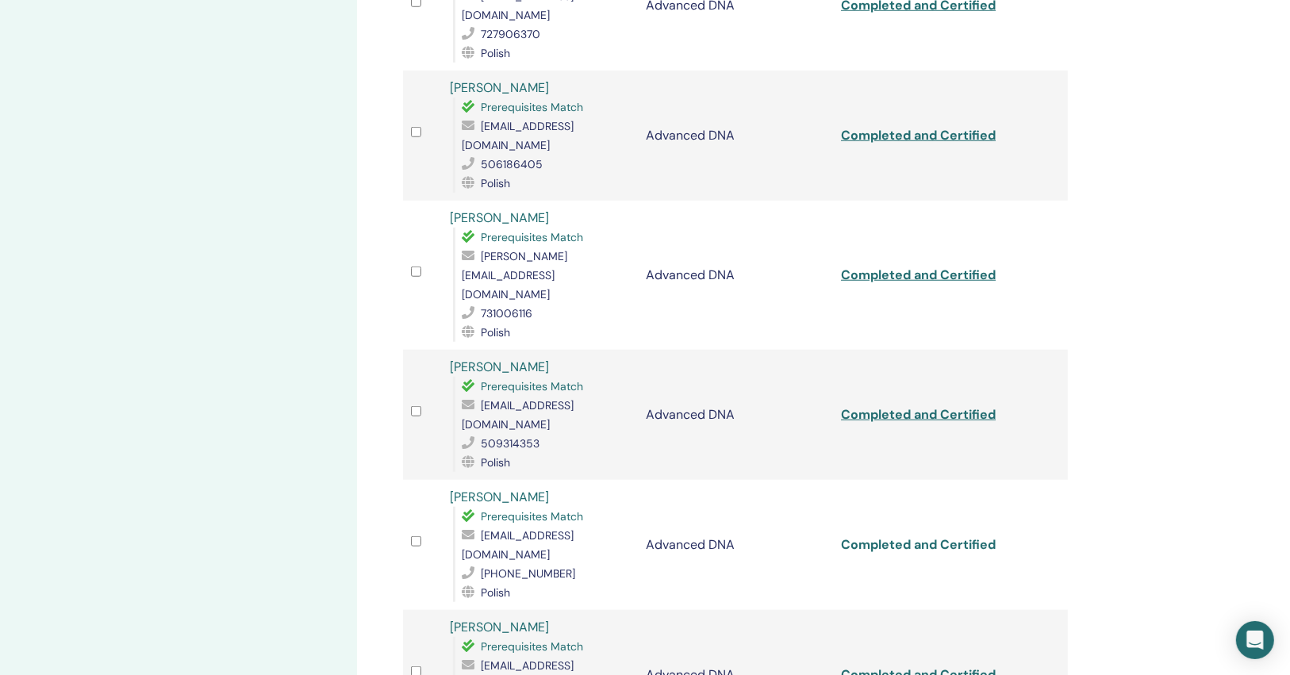
scroll to position [1269, 0]
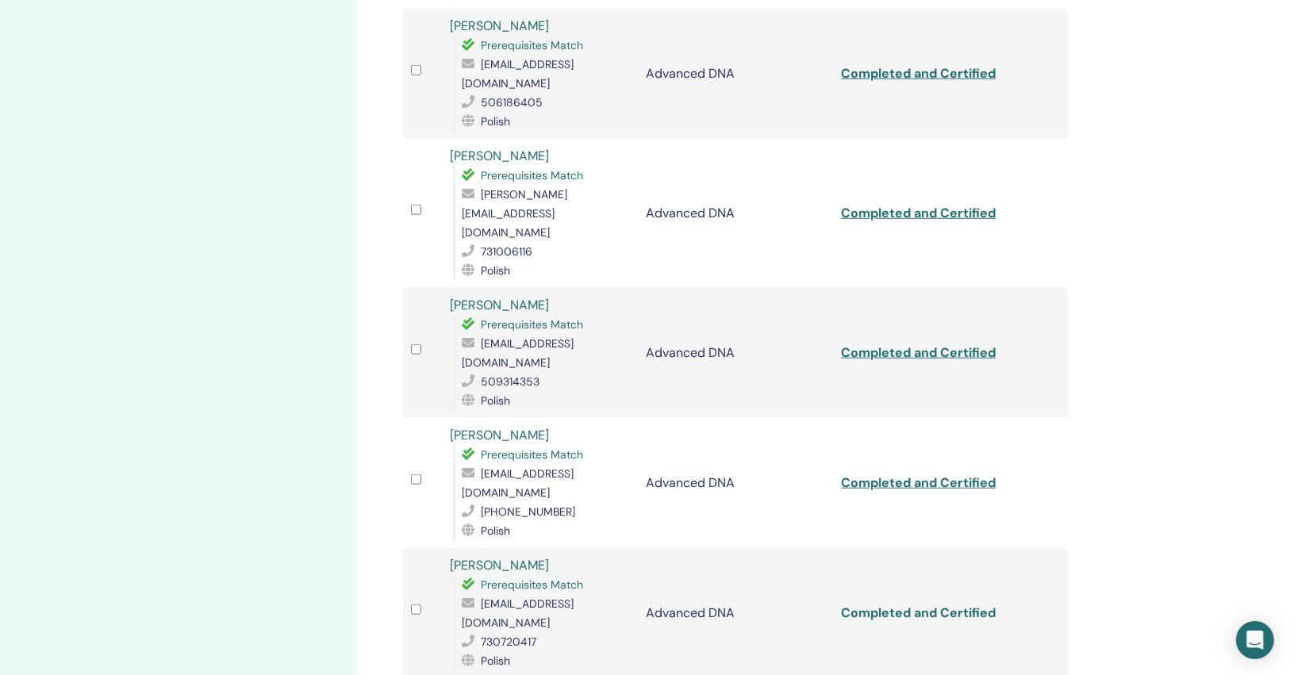
click at [945, 604] on link "Completed and Certified" at bounding box center [918, 612] width 155 height 17
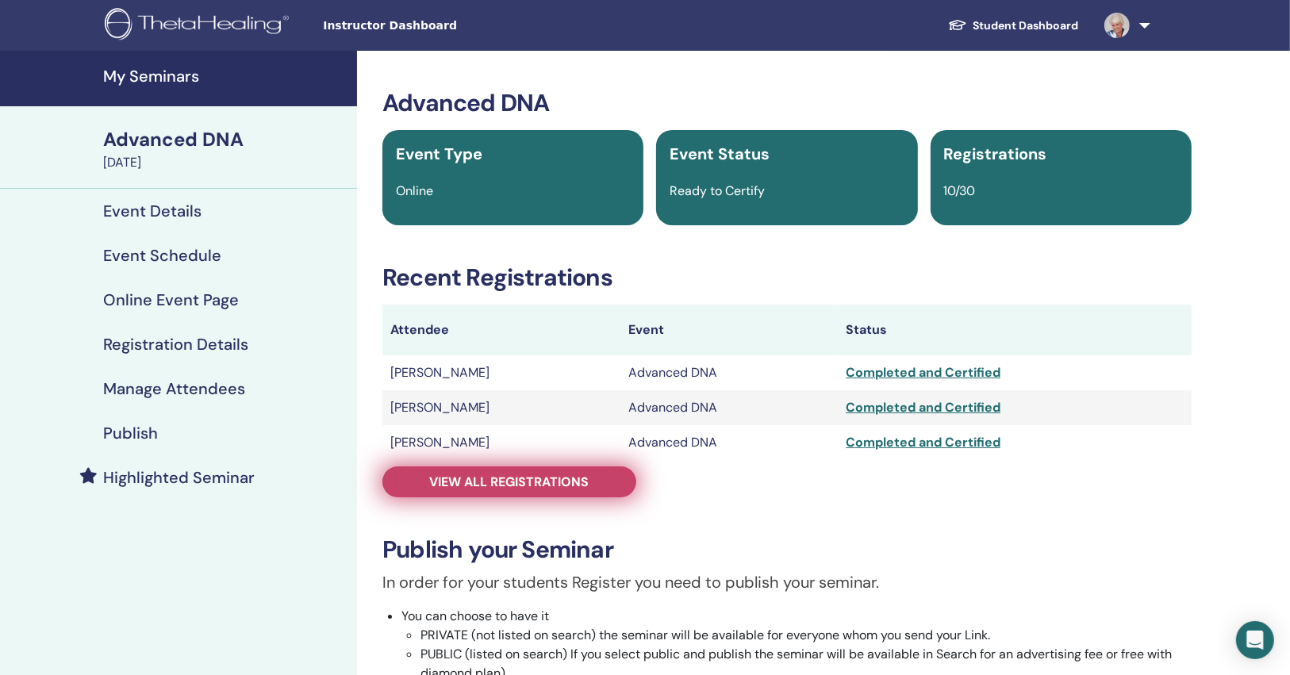
click at [531, 477] on span "View all registrations" at bounding box center [509, 482] width 159 height 17
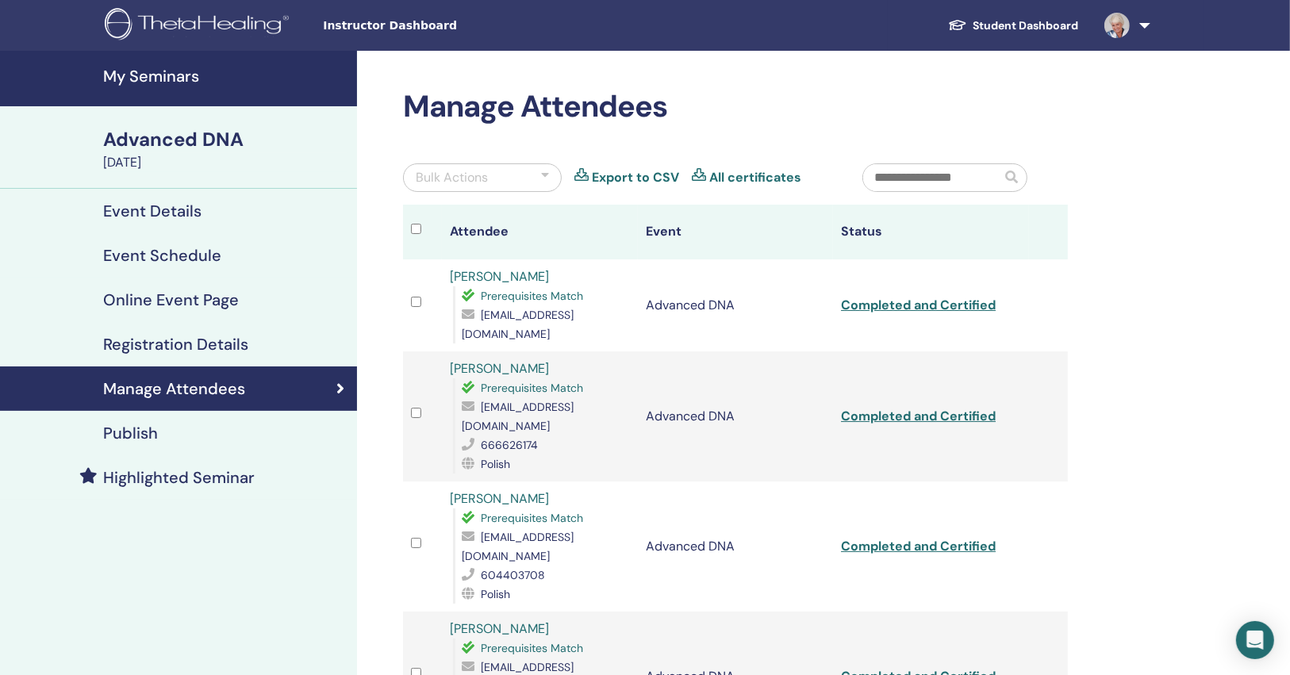
scroll to position [127, 0]
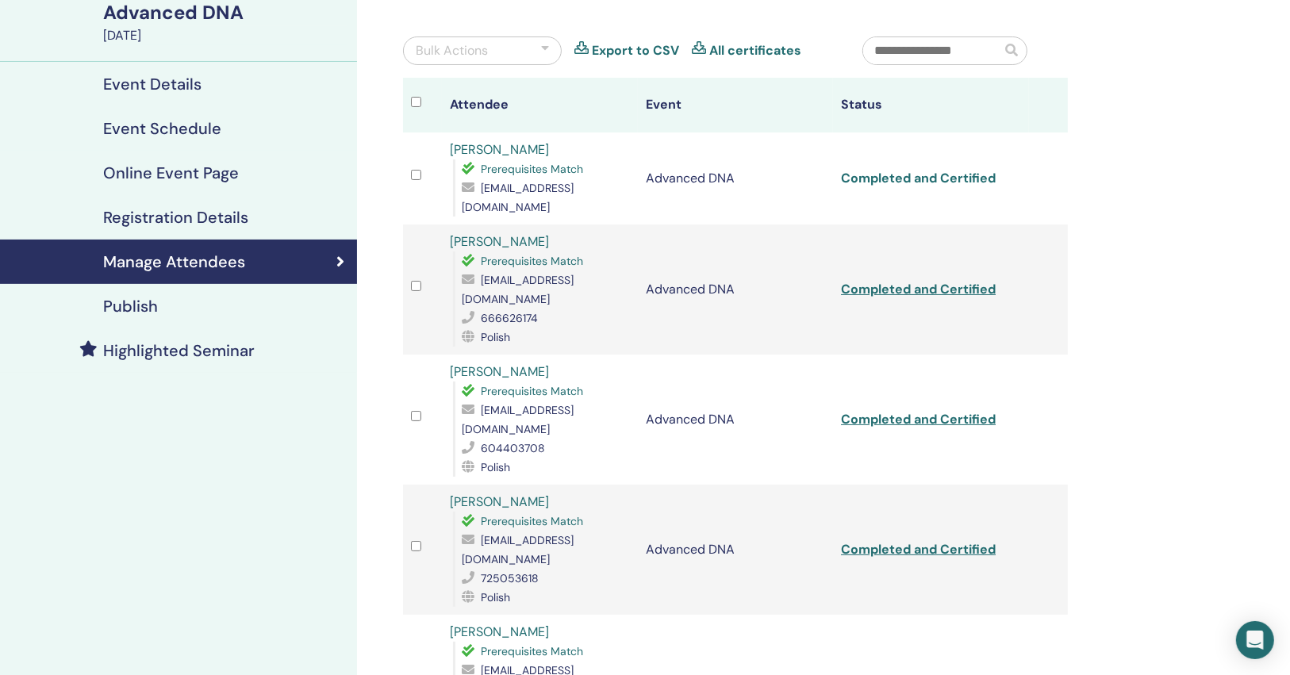
click at [927, 171] on link "Completed and Certified" at bounding box center [918, 178] width 155 height 17
click at [930, 281] on link "Completed and Certified" at bounding box center [918, 289] width 155 height 17
click at [912, 411] on link "Completed and Certified" at bounding box center [918, 419] width 155 height 17
click at [914, 541] on link "Completed and Certified" at bounding box center [918, 549] width 155 height 17
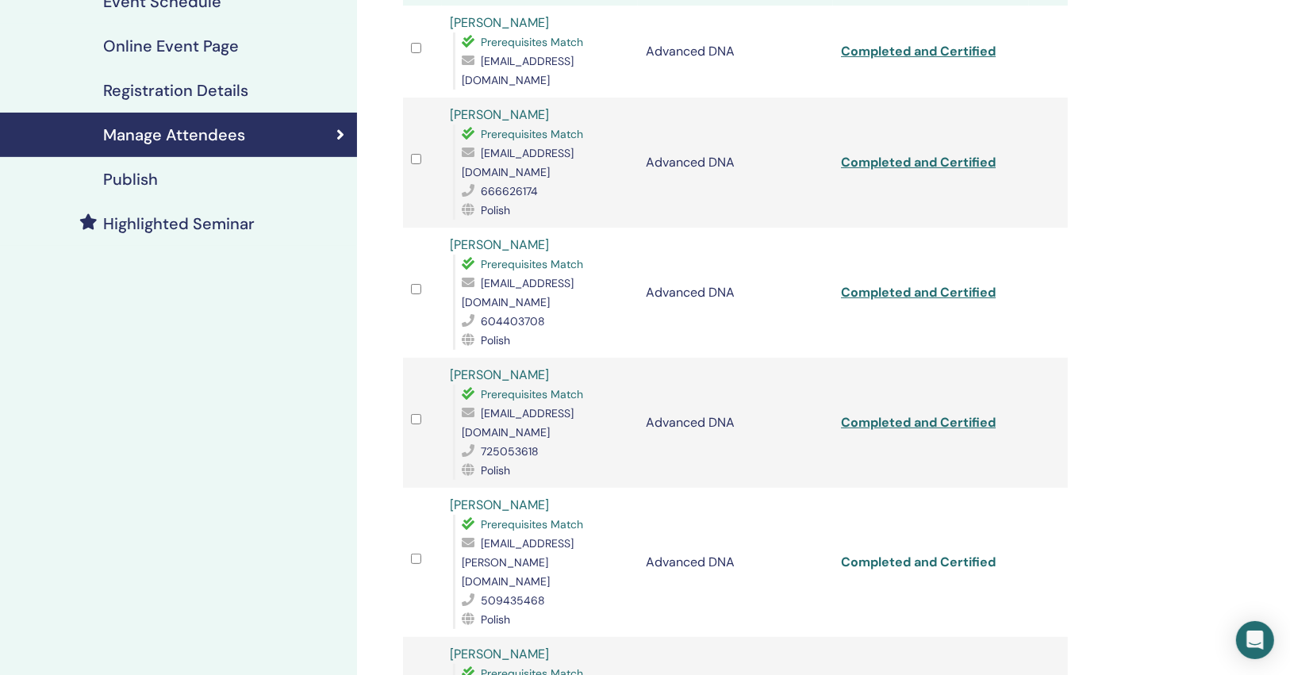
click at [922, 554] on link "Completed and Certified" at bounding box center [918, 562] width 155 height 17
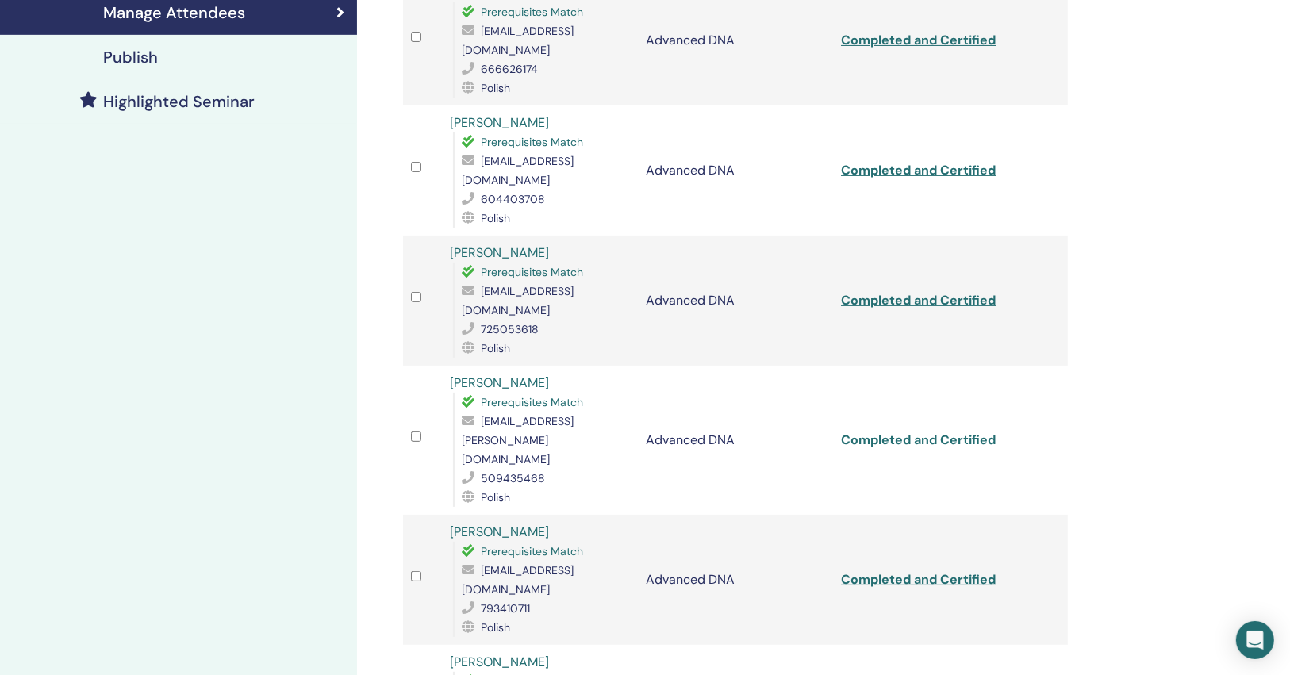
scroll to position [381, 0]
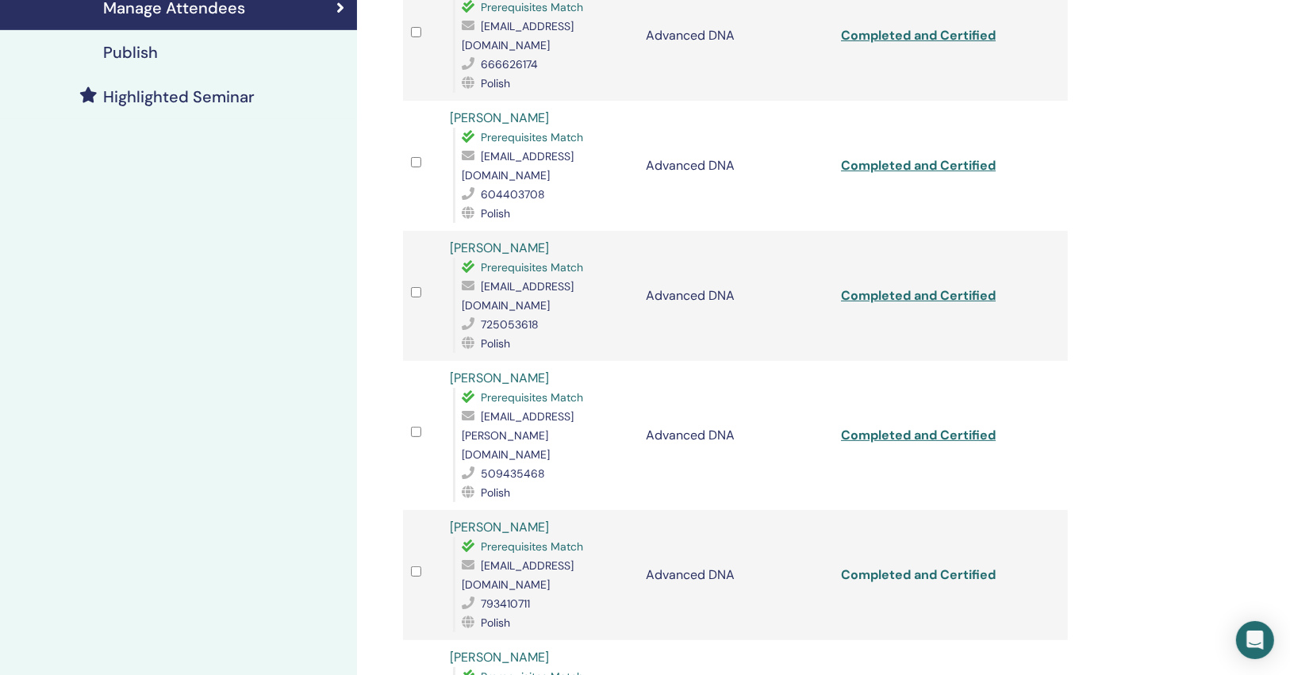
click at [926, 566] on link "Completed and Certified" at bounding box center [918, 574] width 155 height 17
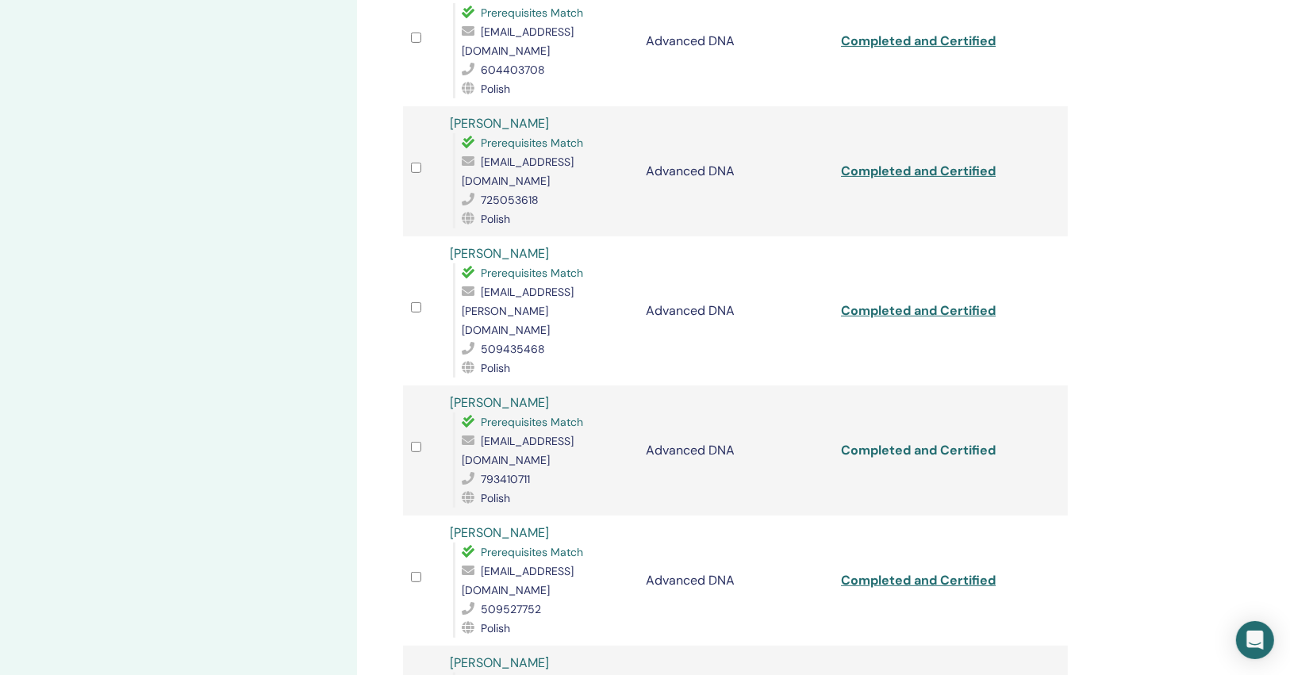
scroll to position [508, 0]
click at [930, 570] on link "Completed and Certified" at bounding box center [918, 578] width 155 height 17
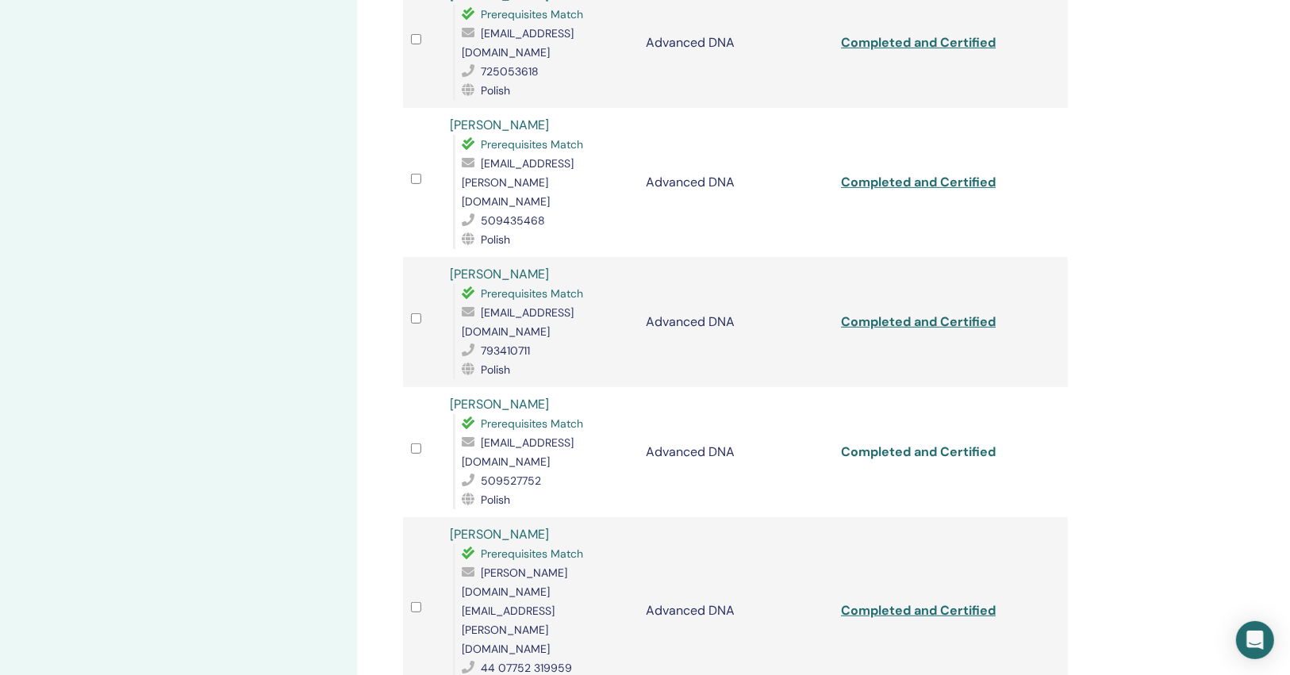
scroll to position [635, 0]
click at [929, 601] on link "Completed and Certified" at bounding box center [918, 609] width 155 height 17
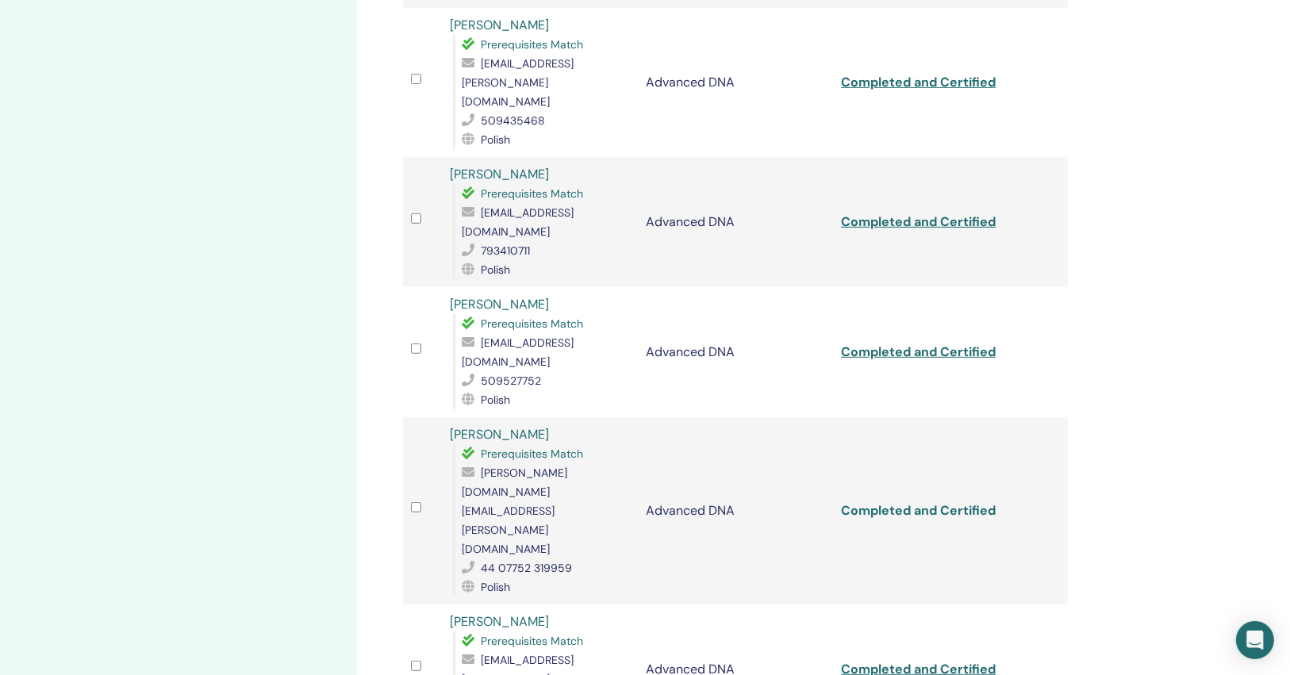
scroll to position [761, 0]
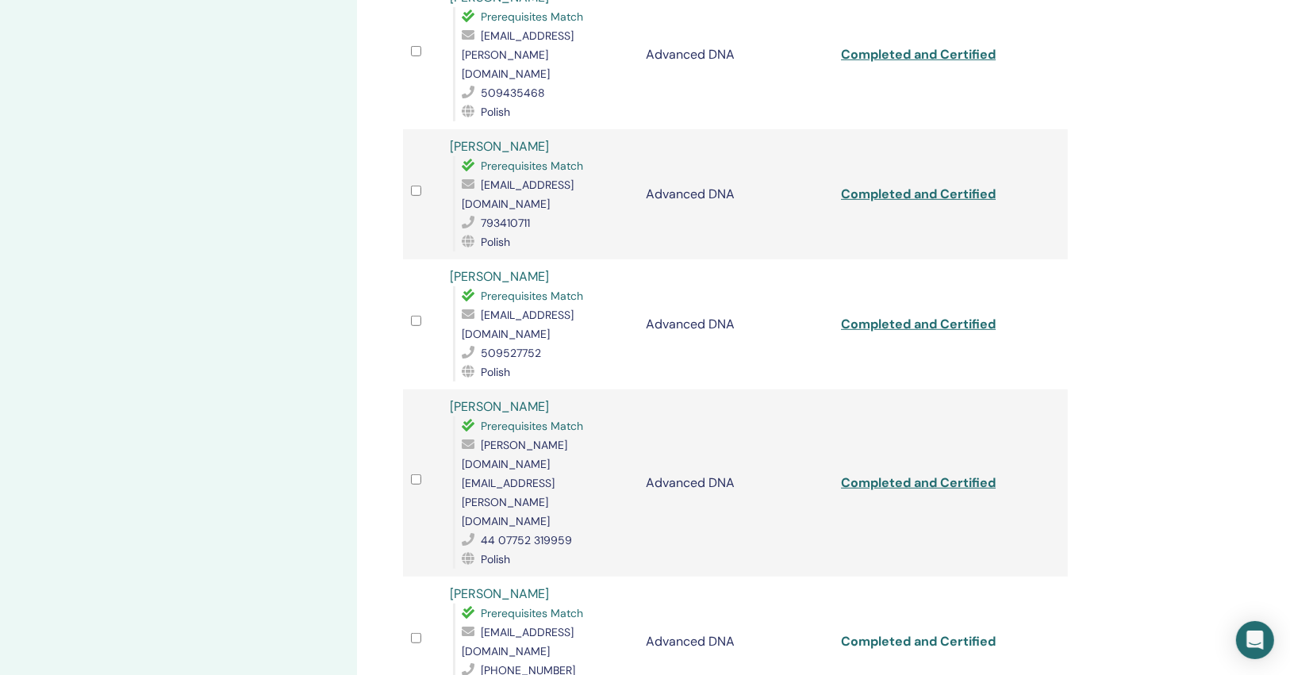
click at [930, 633] on link "Completed and Certified" at bounding box center [918, 641] width 155 height 17
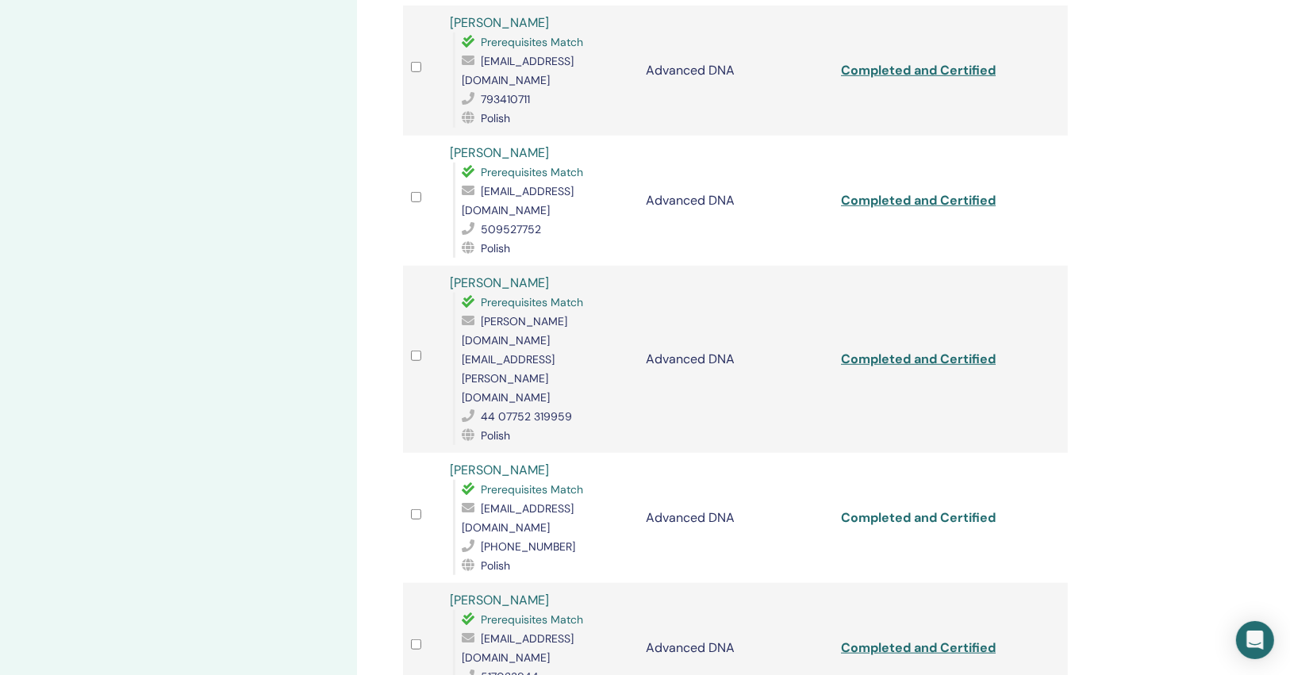
scroll to position [888, 0]
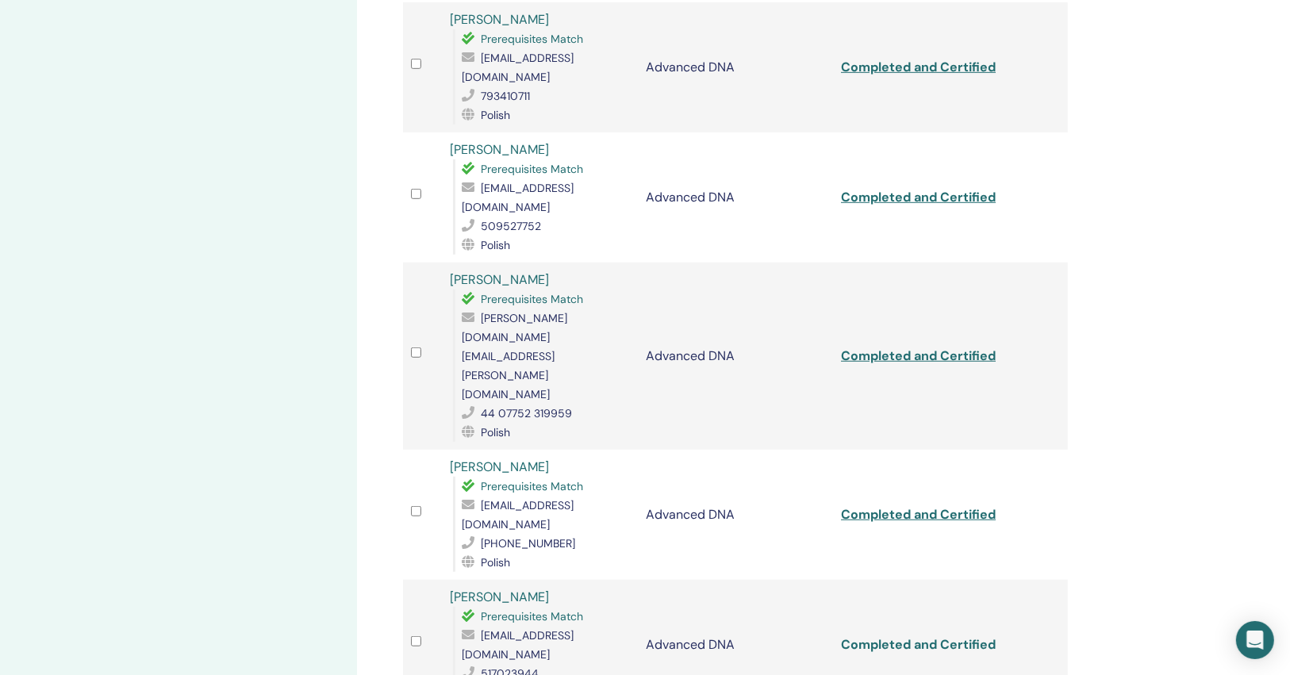
click at [930, 636] on link "Completed and Certified" at bounding box center [918, 644] width 155 height 17
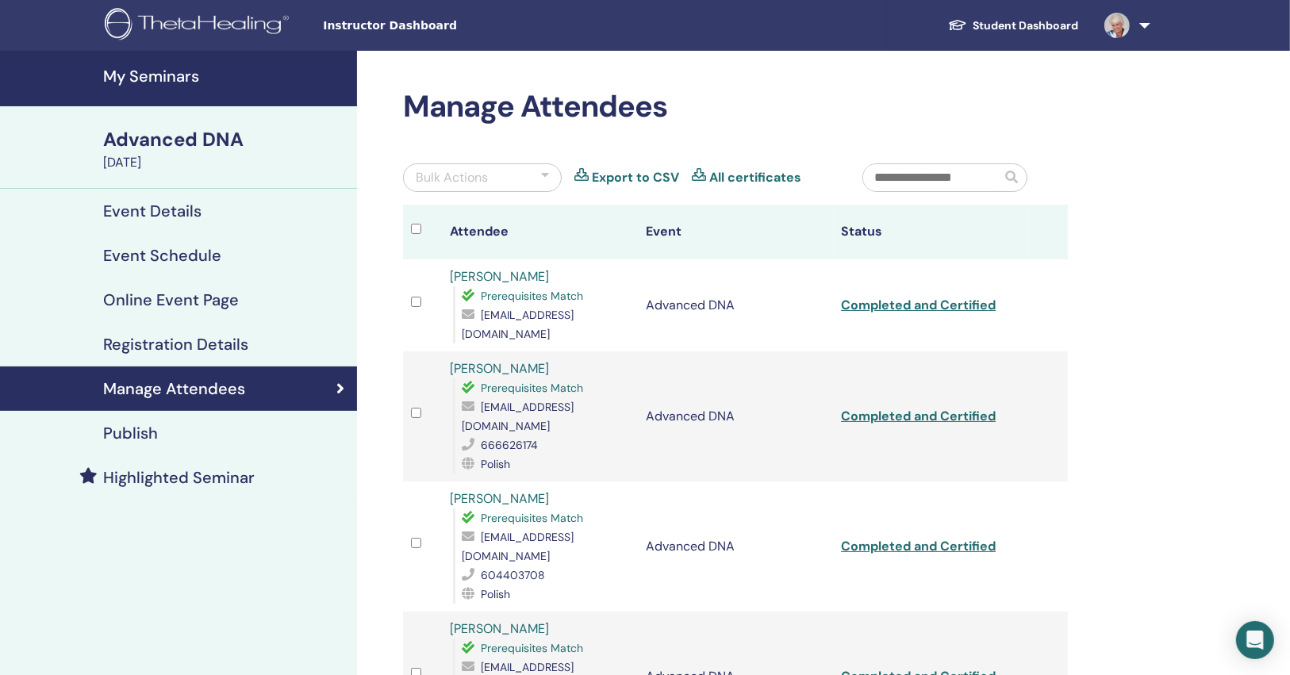
scroll to position [0, 0]
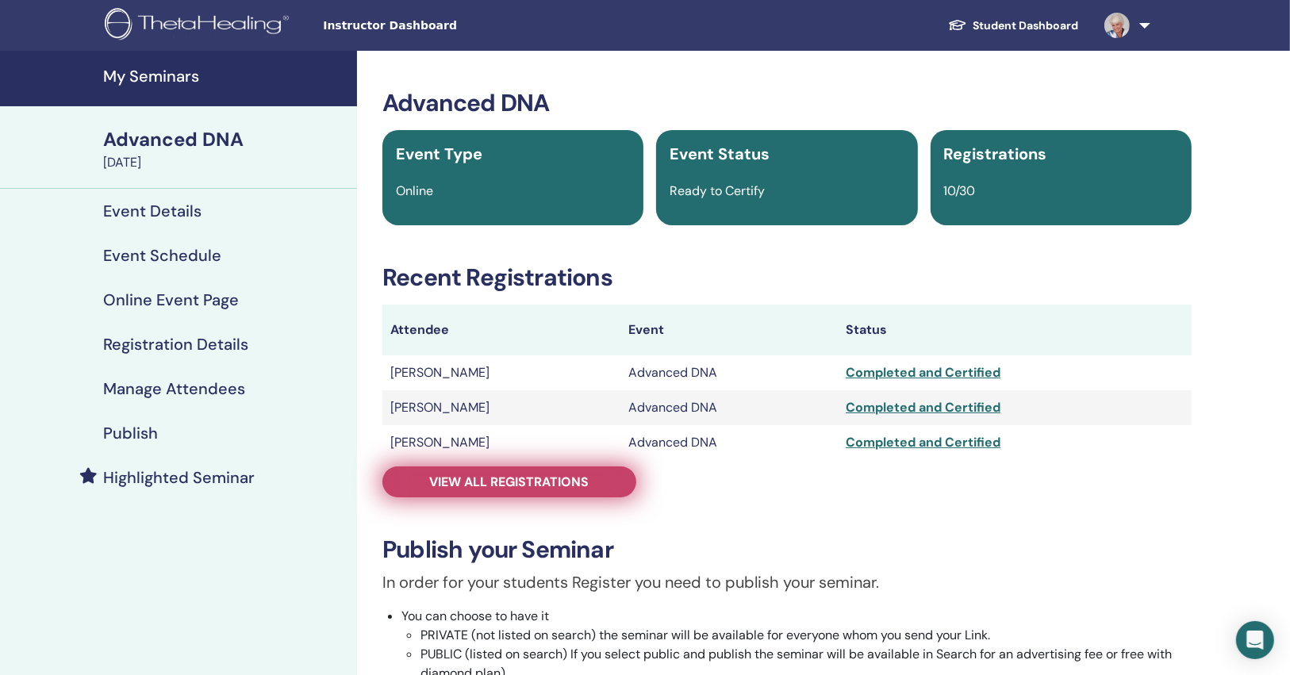
click at [539, 467] on link "View all registrations" at bounding box center [509, 481] width 254 height 31
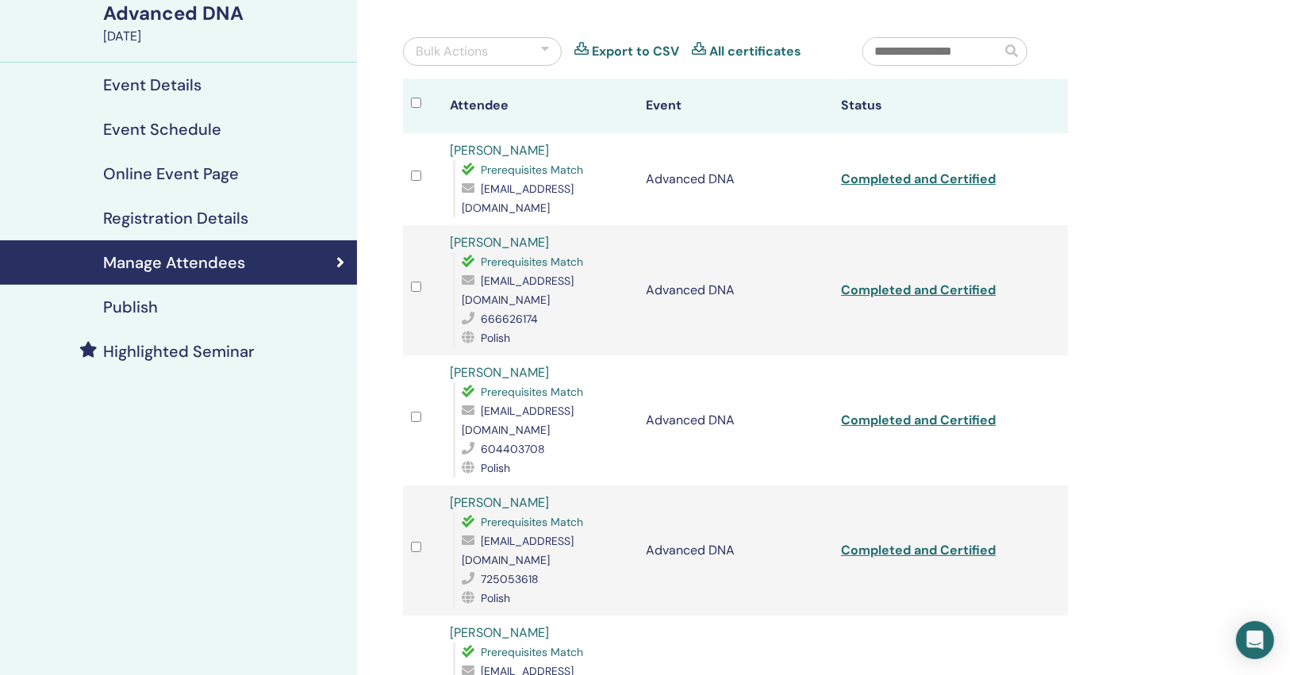
scroll to position [127, 0]
click at [910, 170] on link "Completed and Certified" at bounding box center [918, 178] width 155 height 17
click at [907, 281] on link "Completed and Certified" at bounding box center [918, 289] width 155 height 17
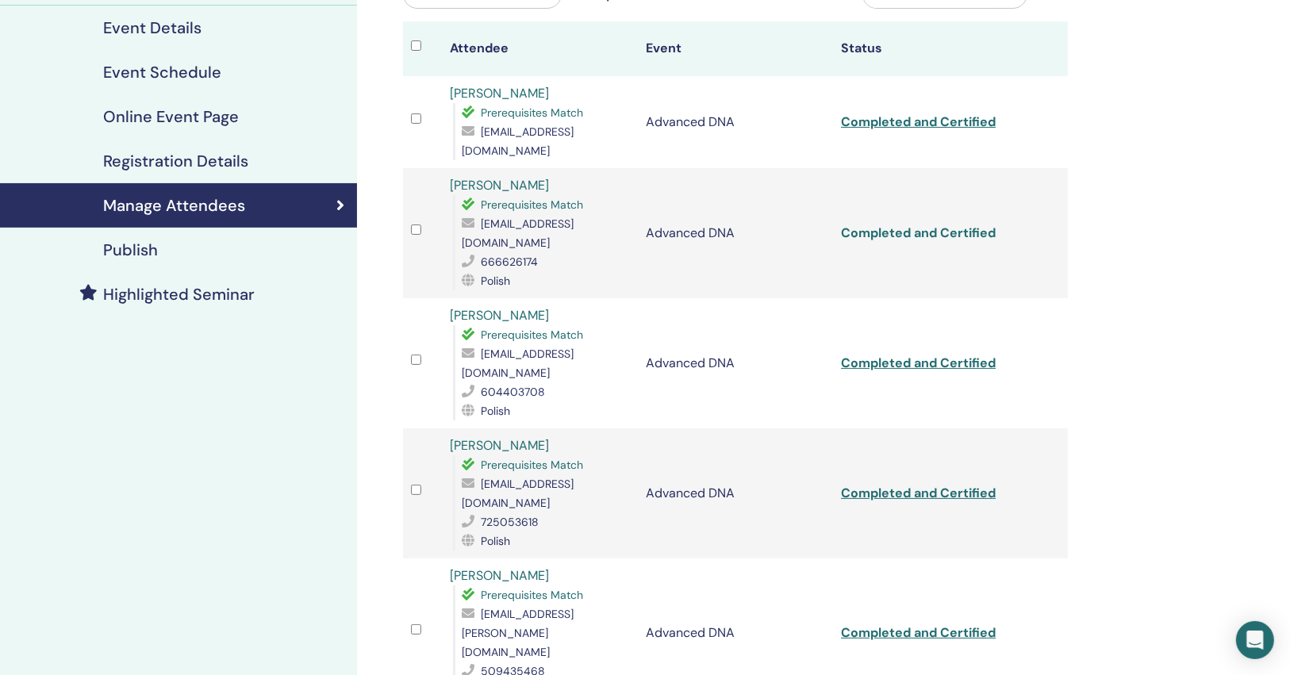
scroll to position [254, 0]
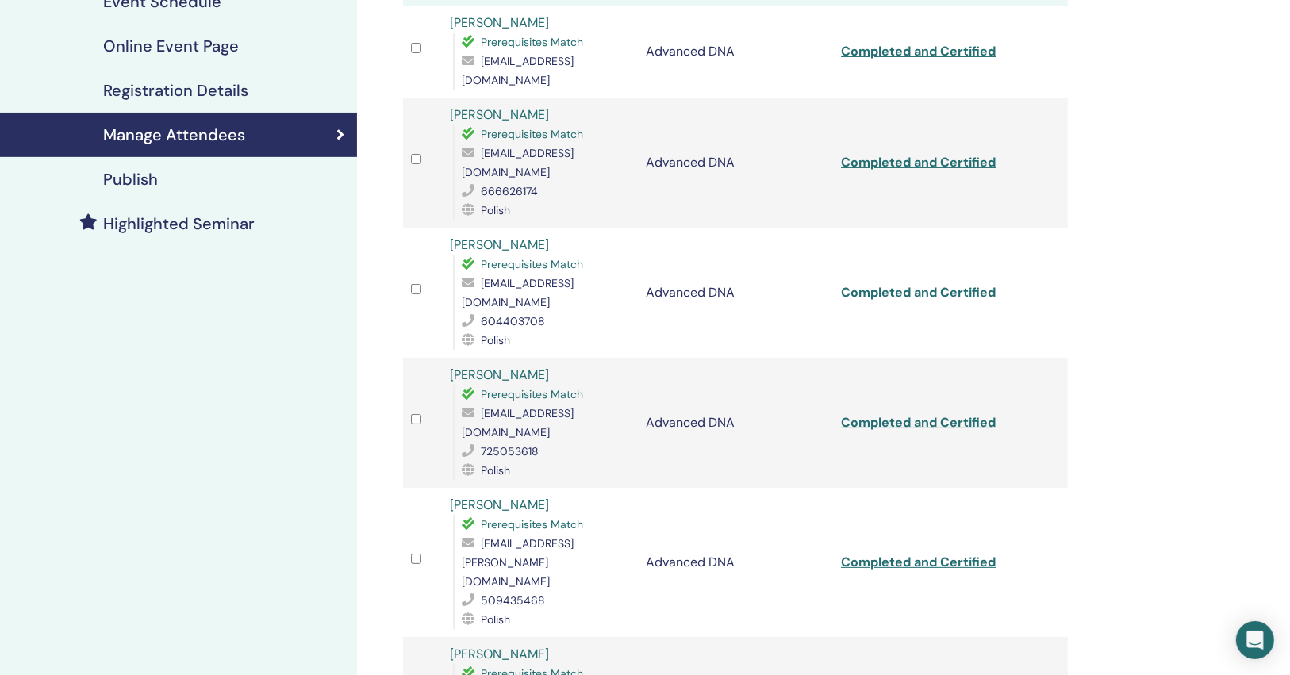
click at [927, 284] on link "Completed and Certified" at bounding box center [918, 292] width 155 height 17
click at [924, 414] on link "Completed and Certified" at bounding box center [918, 422] width 155 height 17
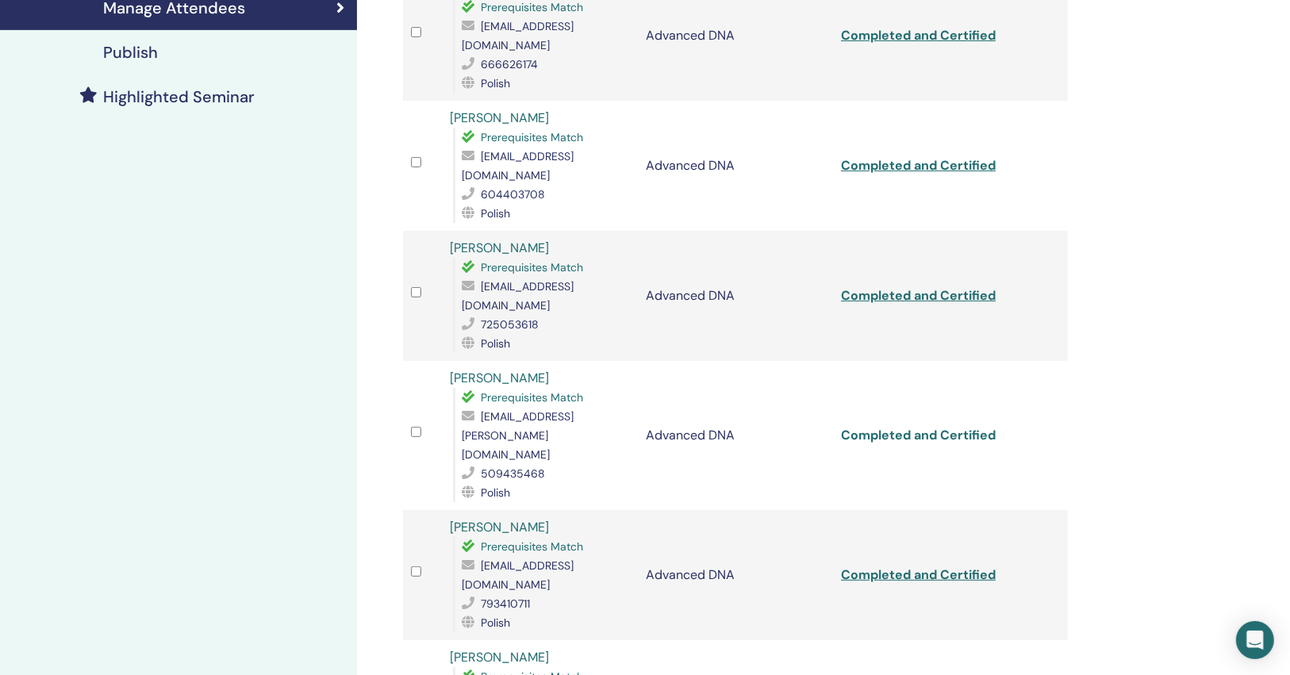
click at [930, 427] on link "Completed and Certified" at bounding box center [918, 435] width 155 height 17
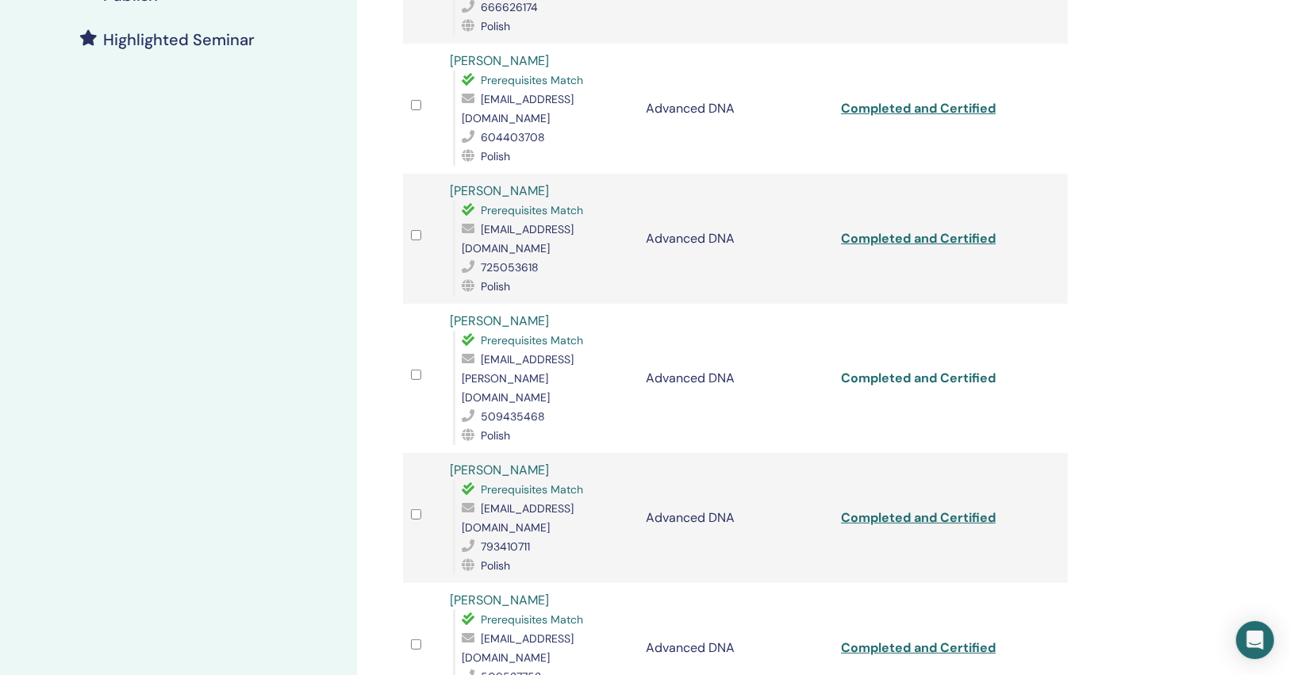
scroll to position [508, 0]
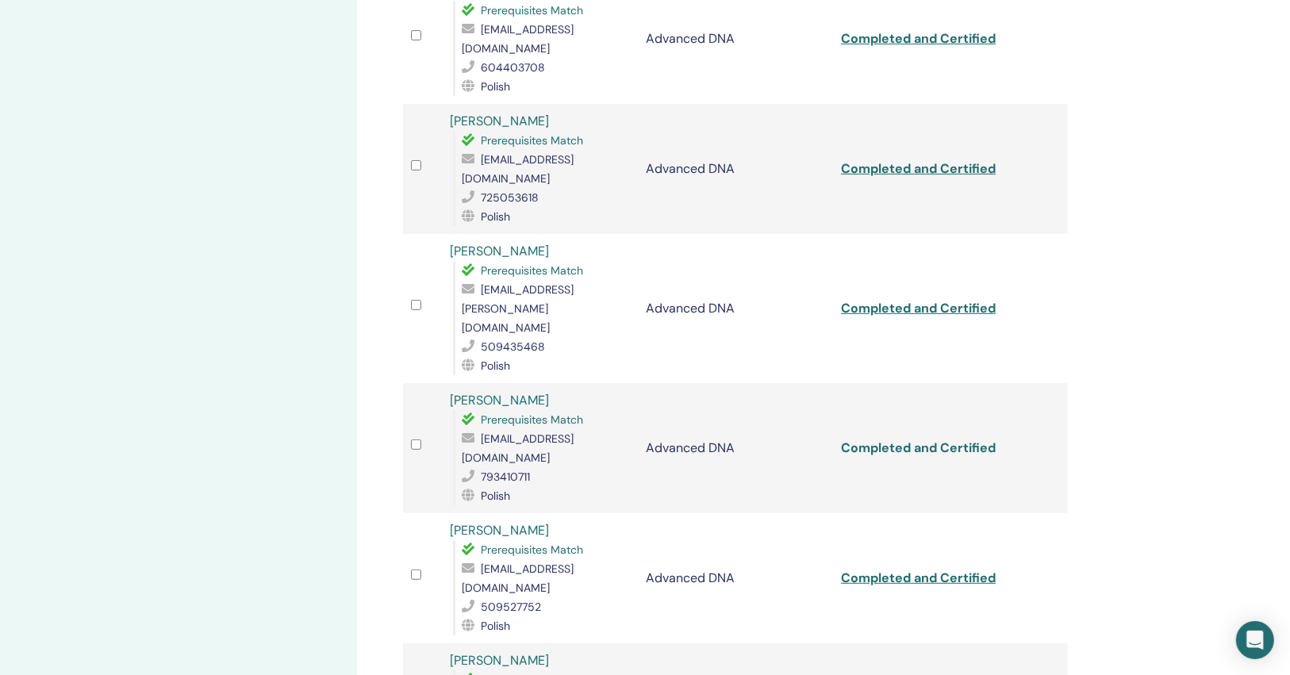
click at [938, 439] on link "Completed and Certified" at bounding box center [918, 447] width 155 height 17
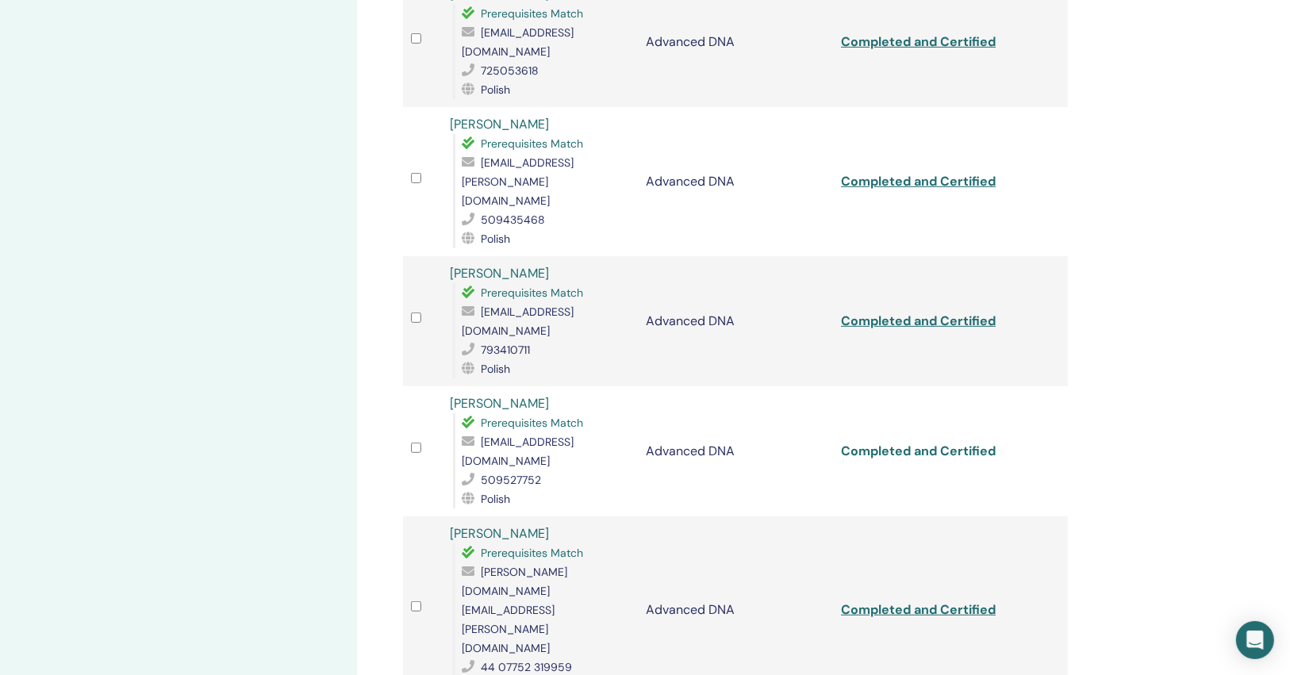
click at [945, 443] on link "Completed and Certified" at bounding box center [918, 451] width 155 height 17
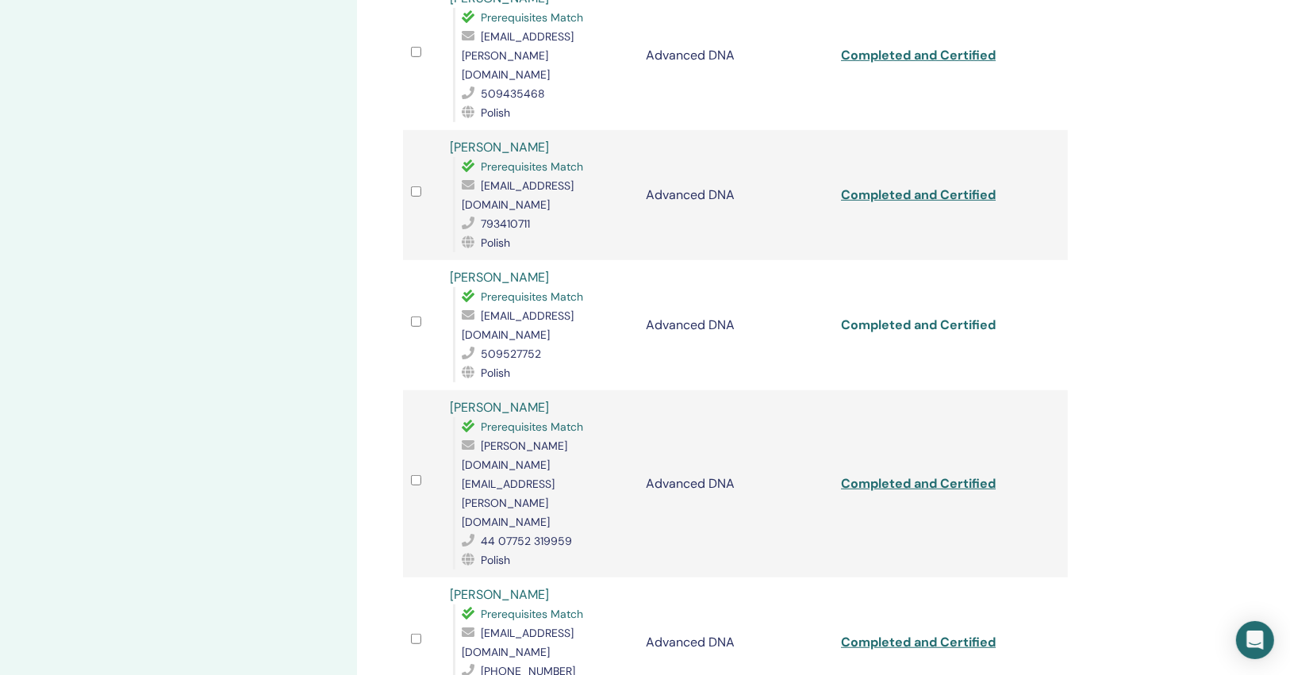
scroll to position [761, 0]
click at [947, 474] on link "Completed and Certified" at bounding box center [918, 482] width 155 height 17
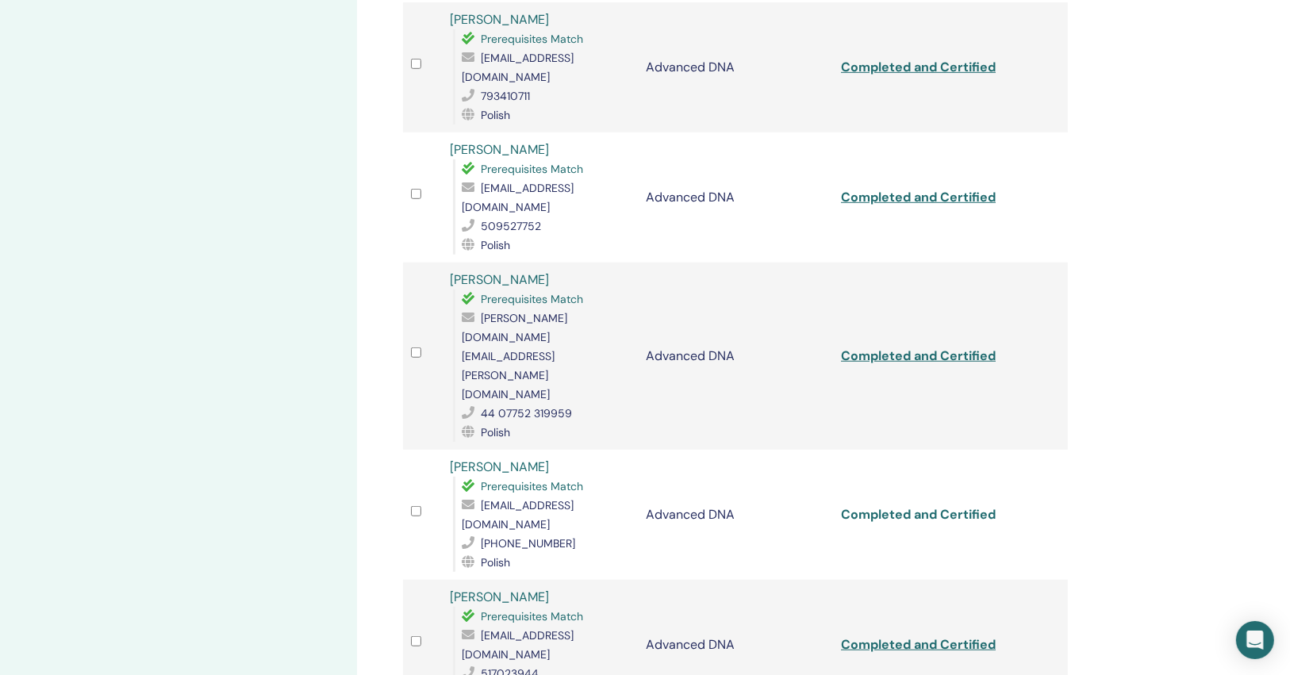
click at [947, 506] on link "Completed and Certified" at bounding box center [918, 514] width 155 height 17
click at [933, 636] on link "Completed and Certified" at bounding box center [918, 644] width 155 height 17
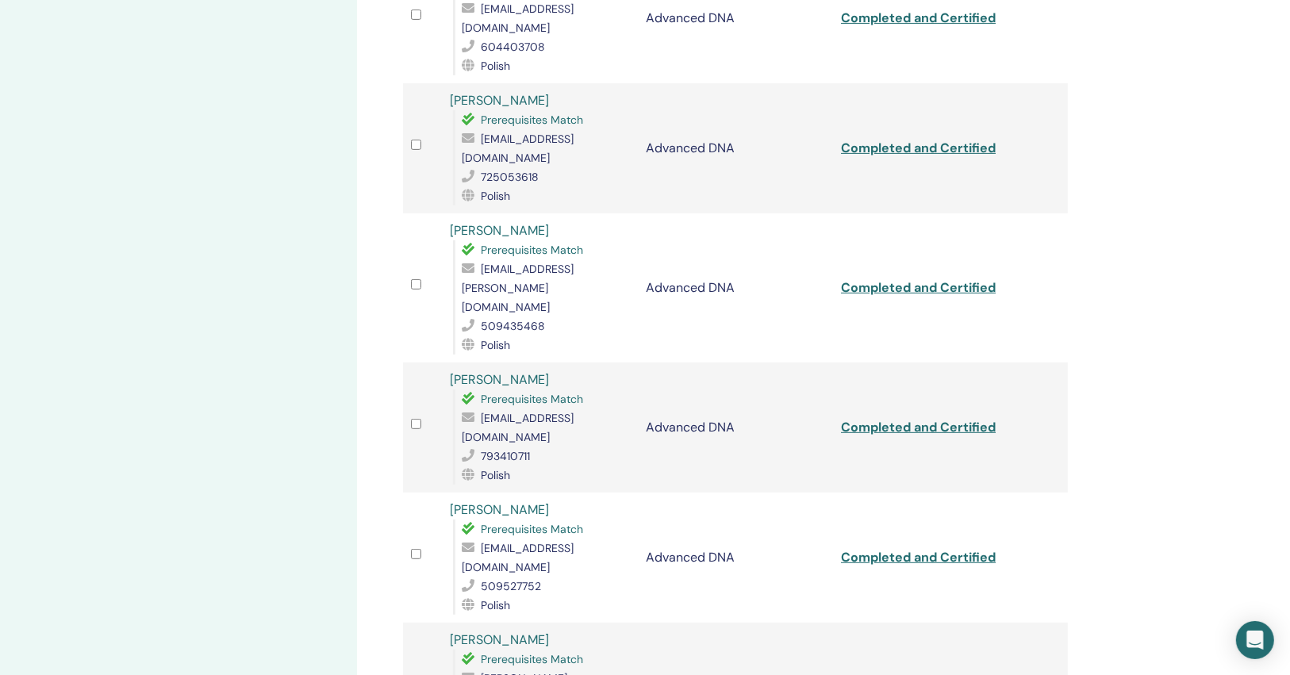
scroll to position [508, 0]
